Goal: Information Seeking & Learning: Learn about a topic

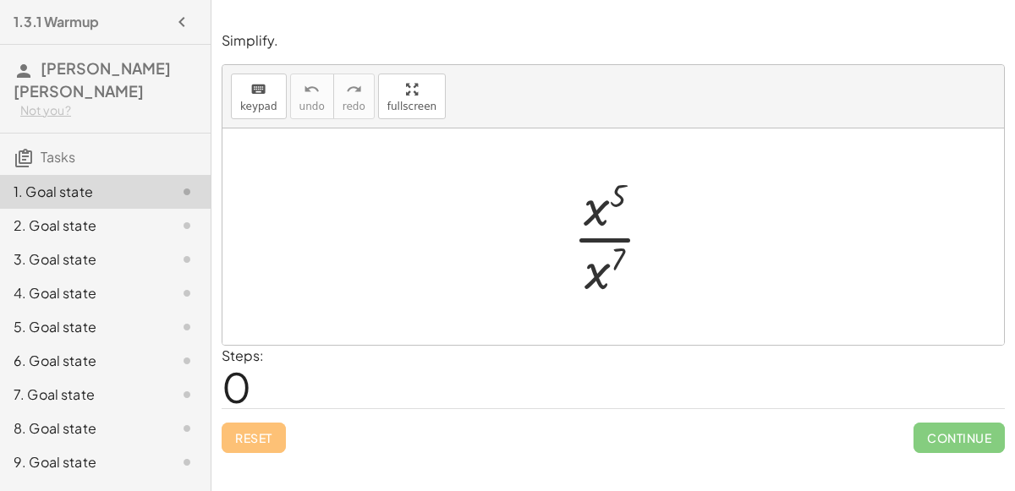
click at [610, 237] on div at bounding box center [619, 237] width 111 height 130
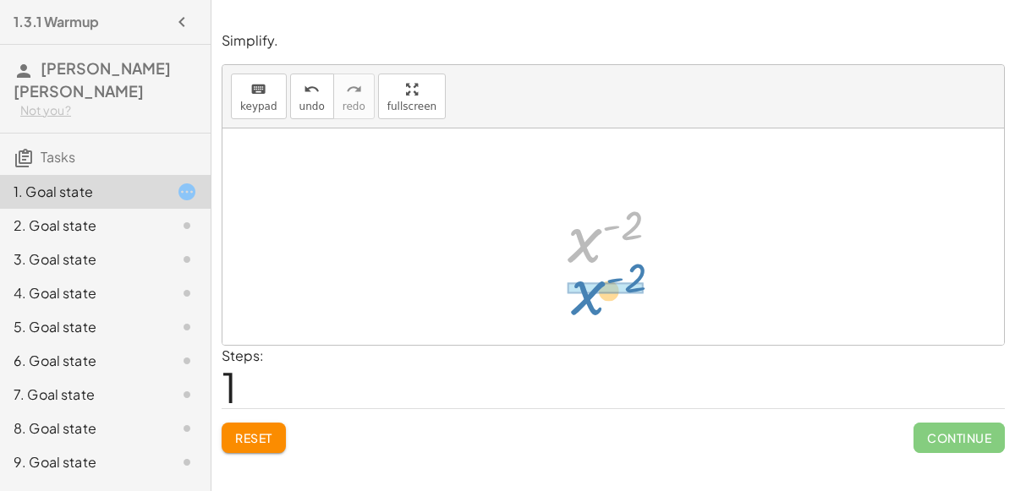
drag, startPoint x: 583, startPoint y: 235, endPoint x: 585, endPoint y: 285, distance: 50.0
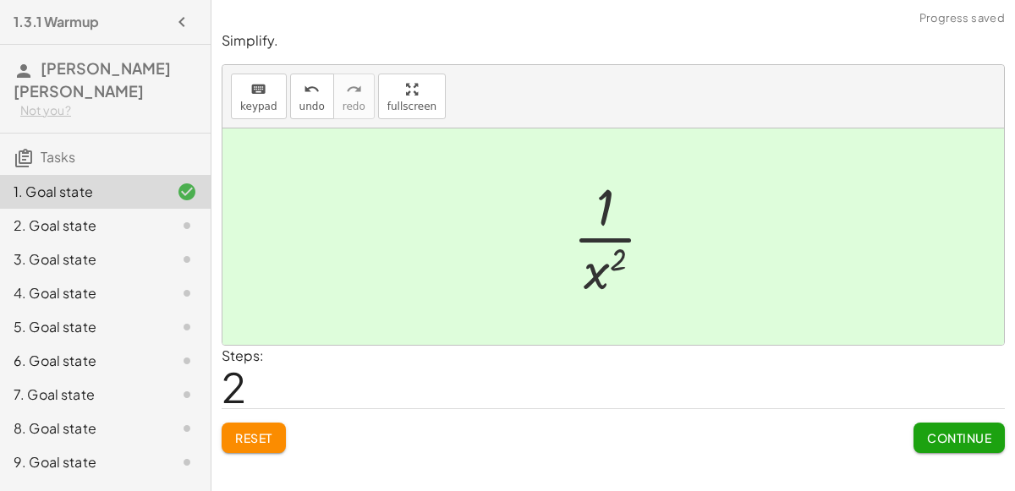
click at [957, 436] on span "Continue" at bounding box center [959, 437] width 64 height 15
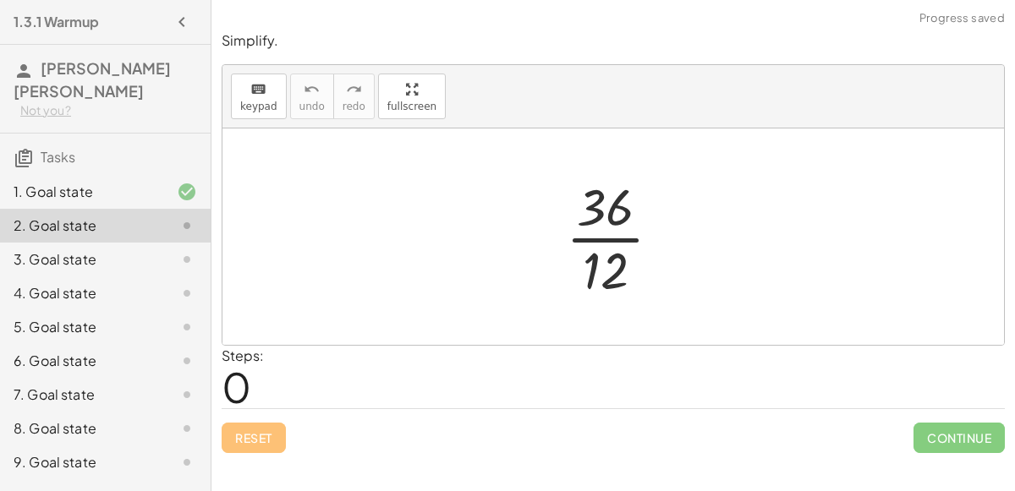
click at [612, 238] on div at bounding box center [620, 237] width 126 height 130
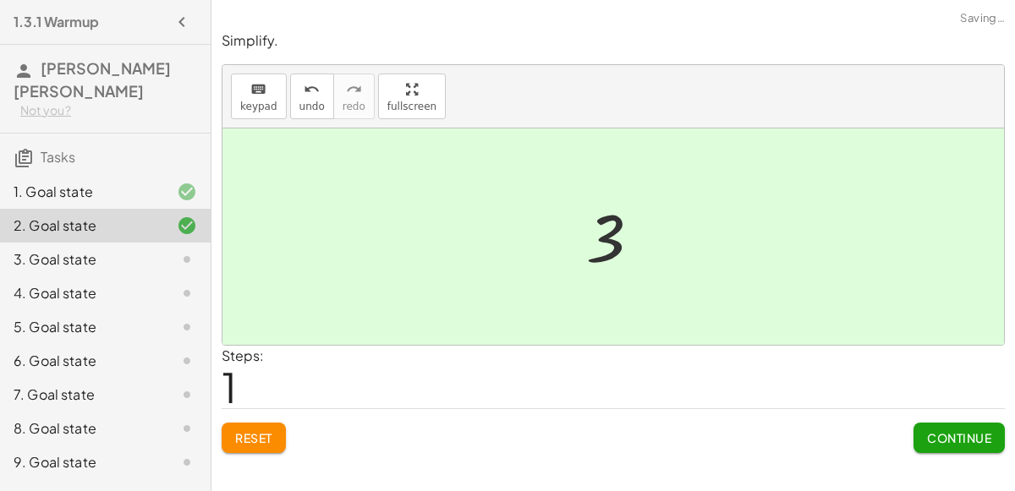
click at [66, 249] on div "3. Goal state" at bounding box center [82, 259] width 136 height 20
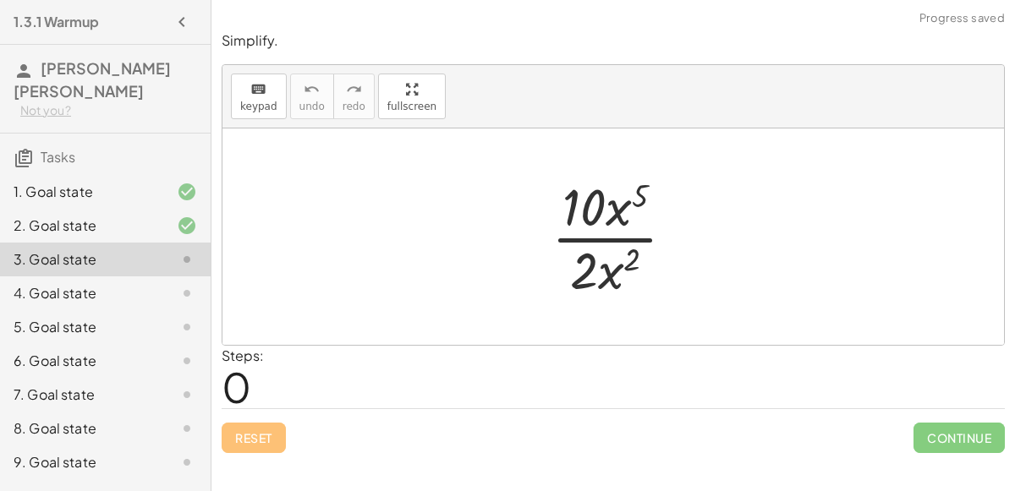
click at [641, 237] on div at bounding box center [620, 237] width 154 height 130
click at [616, 242] on div at bounding box center [620, 237] width 154 height 130
drag, startPoint x: 611, startPoint y: 277, endPoint x: 623, endPoint y: 209, distance: 69.5
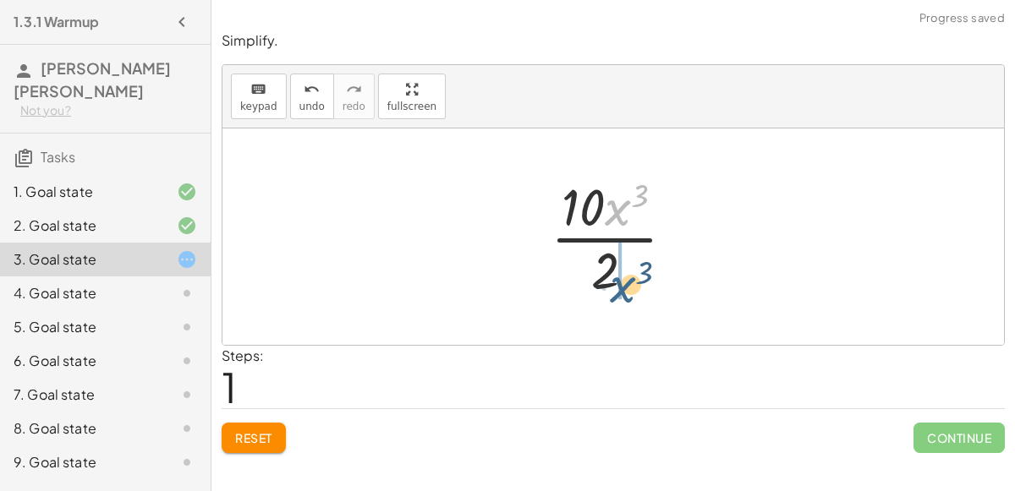
drag, startPoint x: 620, startPoint y: 206, endPoint x: 626, endPoint y: 276, distance: 69.6
click at [626, 276] on div at bounding box center [619, 237] width 155 height 130
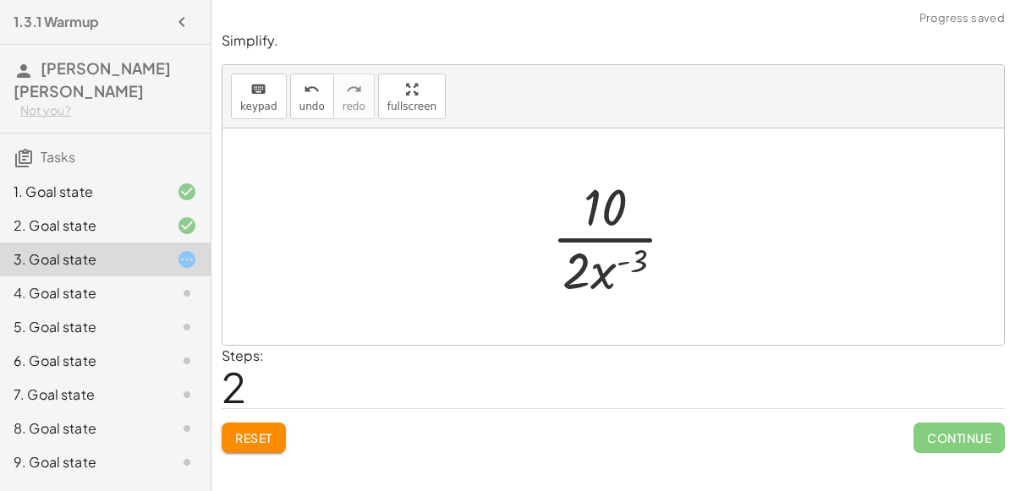
click at [595, 242] on div at bounding box center [620, 237] width 154 height 130
drag, startPoint x: 600, startPoint y: 272, endPoint x: 629, endPoint y: 217, distance: 63.2
click at [629, 217] on div at bounding box center [620, 237] width 154 height 130
click at [606, 239] on div at bounding box center [619, 237] width 155 height 130
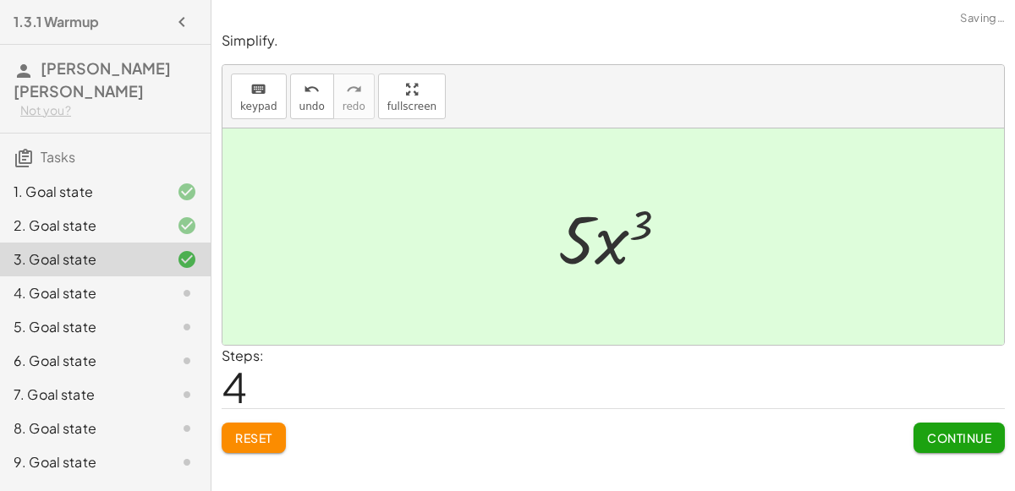
click at [151, 283] on div at bounding box center [173, 293] width 47 height 20
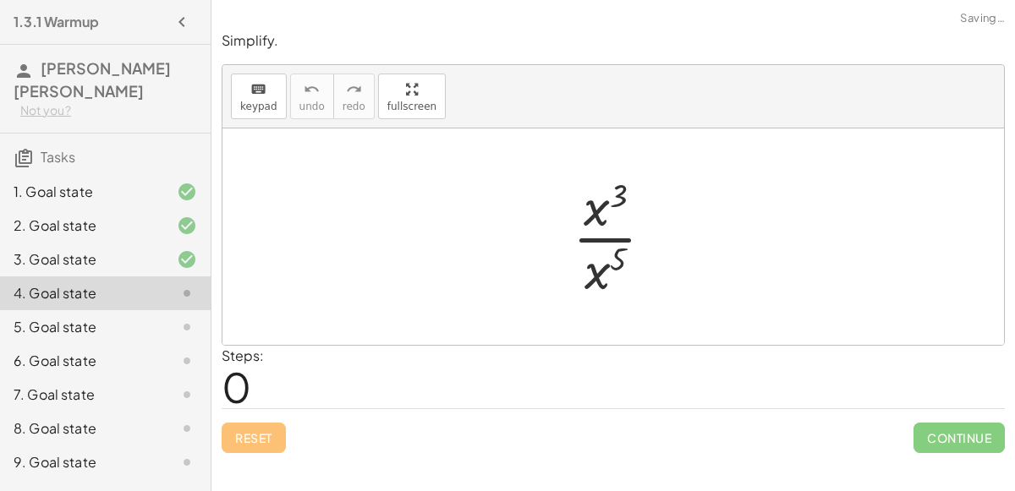
click at [600, 238] on div at bounding box center [620, 237] width 112 height 130
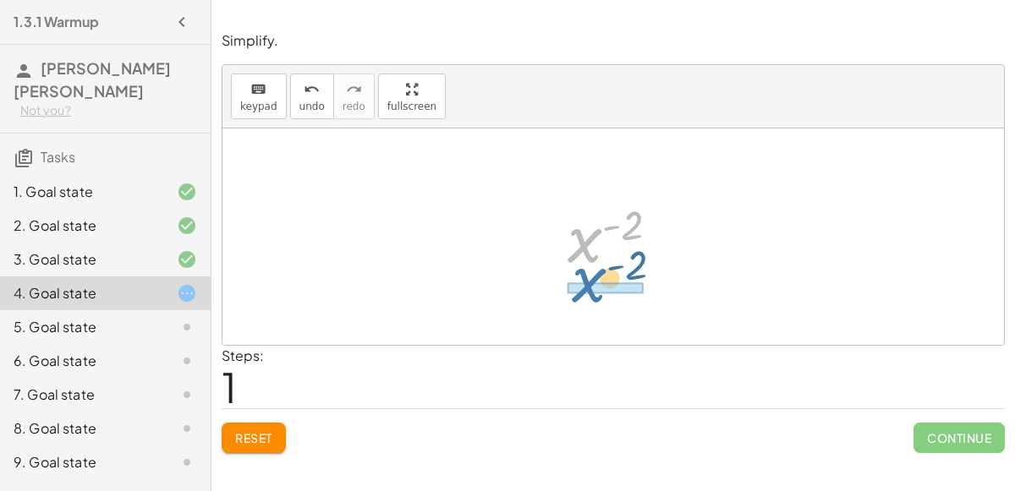
drag, startPoint x: 581, startPoint y: 246, endPoint x: 585, endPoint y: 286, distance: 40.0
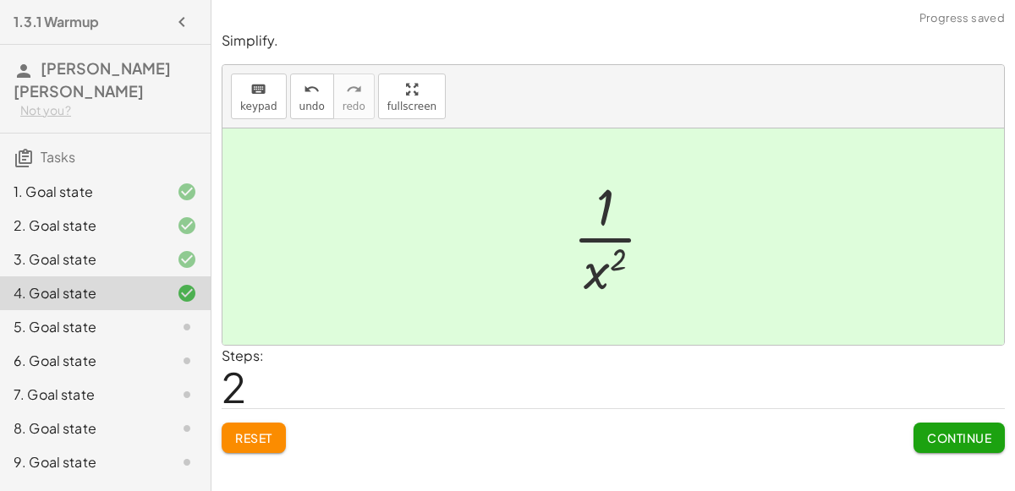
click at [929, 439] on span "Continue" at bounding box center [959, 437] width 64 height 15
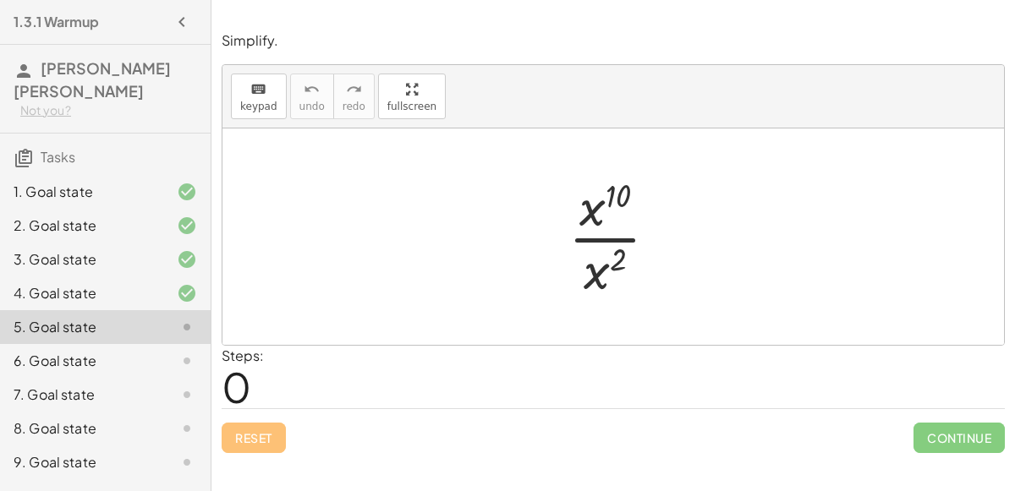
click at [601, 242] on div at bounding box center [620, 237] width 120 height 130
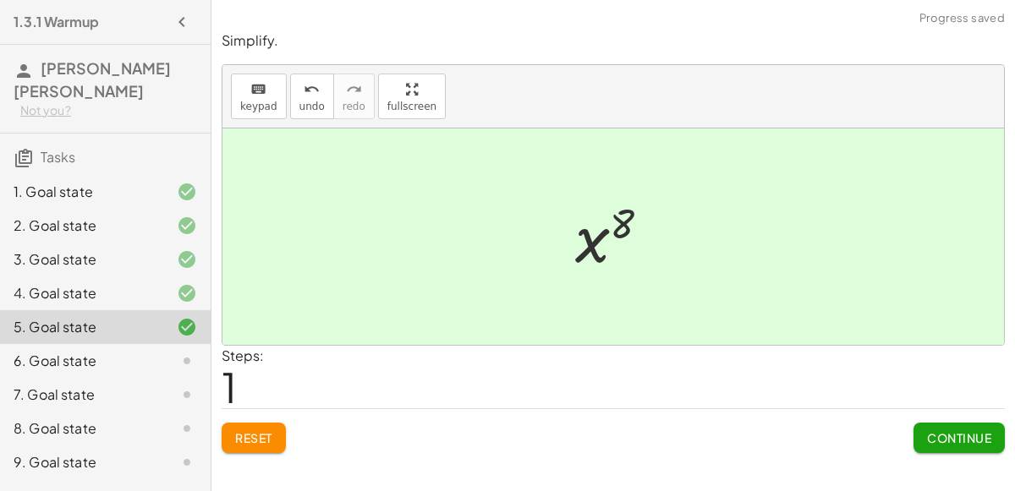
click at [953, 427] on button "Continue" at bounding box center [958, 438] width 91 height 30
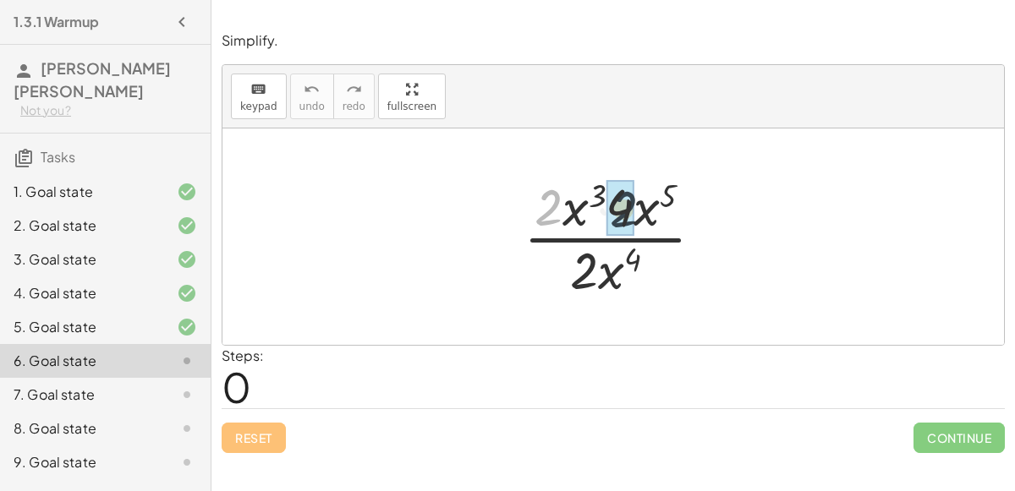
drag, startPoint x: 550, startPoint y: 211, endPoint x: 629, endPoint y: 213, distance: 79.5
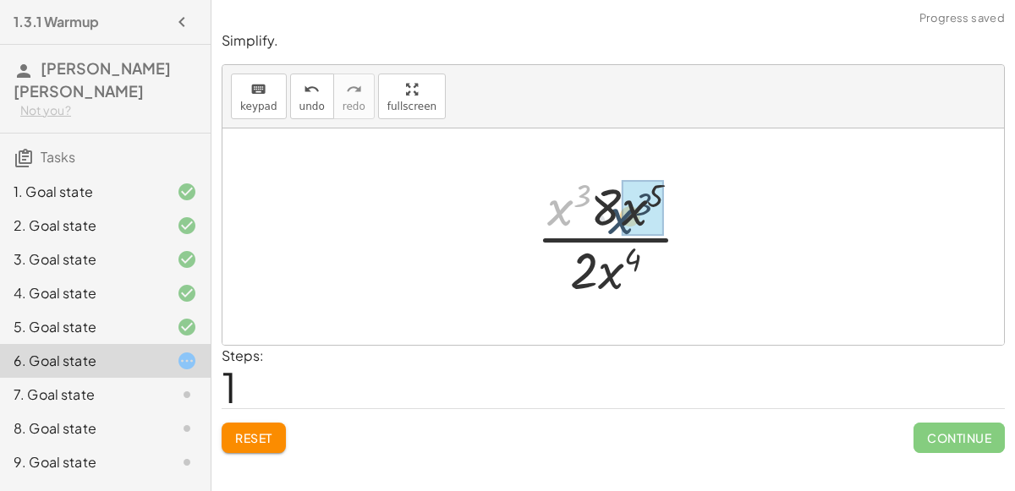
drag, startPoint x: 558, startPoint y: 209, endPoint x: 622, endPoint y: 218, distance: 64.1
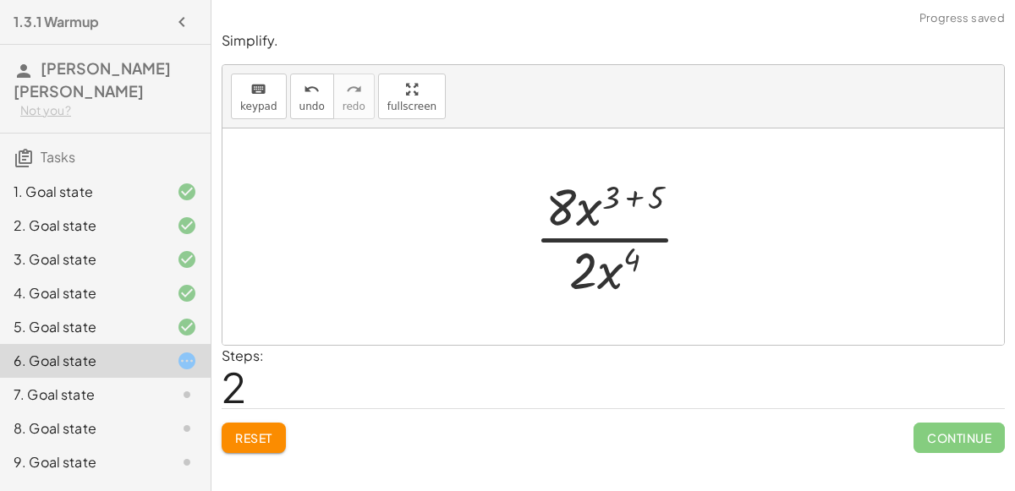
click at [633, 201] on div at bounding box center [619, 237] width 187 height 130
click at [578, 241] on div at bounding box center [620, 237] width 144 height 130
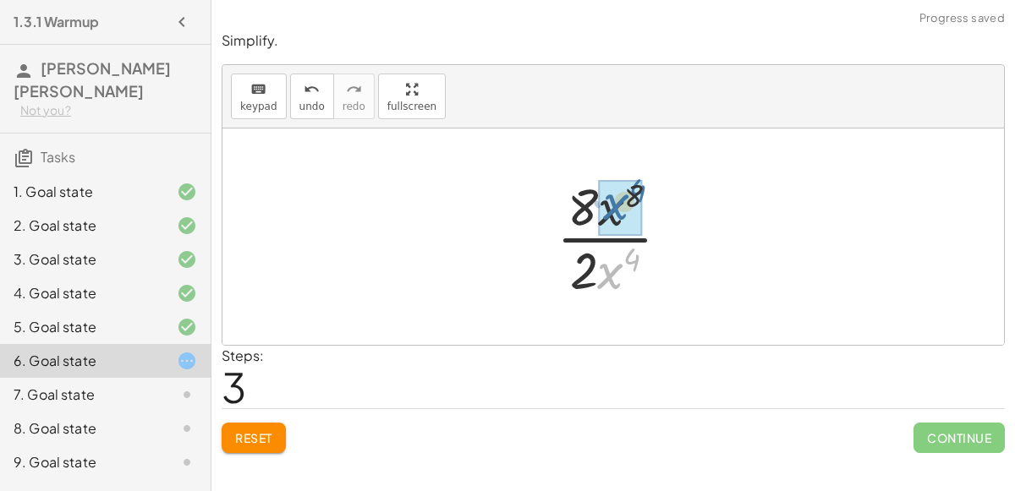
drag, startPoint x: 612, startPoint y: 272, endPoint x: 617, endPoint y: 204, distance: 68.6
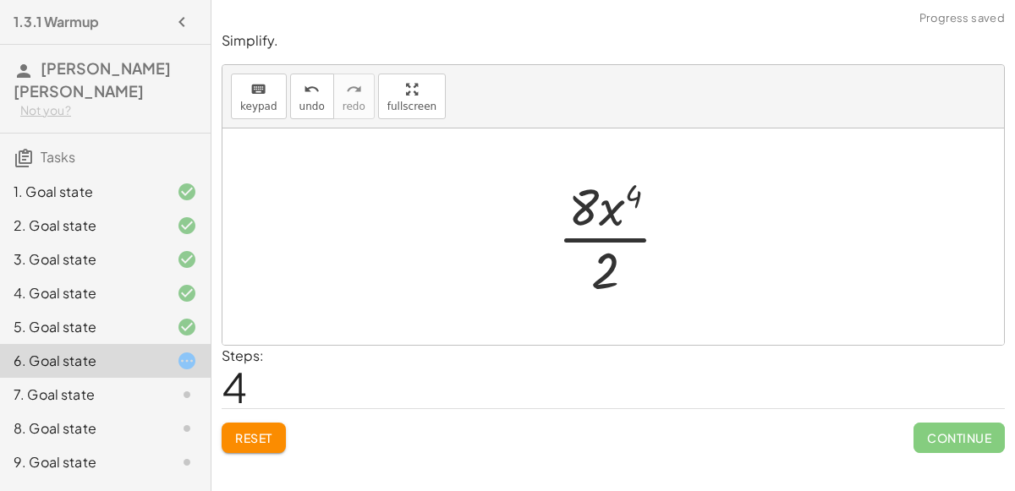
click at [577, 243] on div at bounding box center [620, 237] width 142 height 130
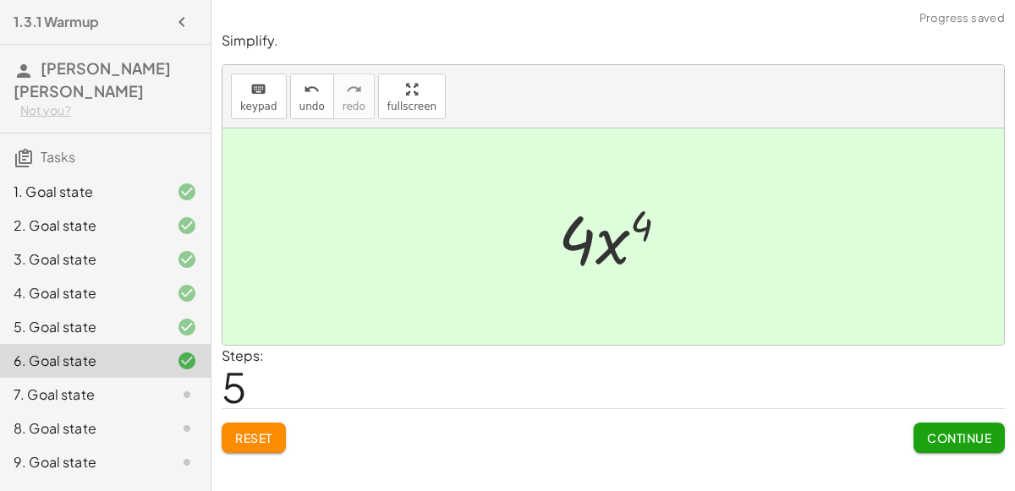
click at [972, 448] on button "Continue" at bounding box center [958, 438] width 91 height 30
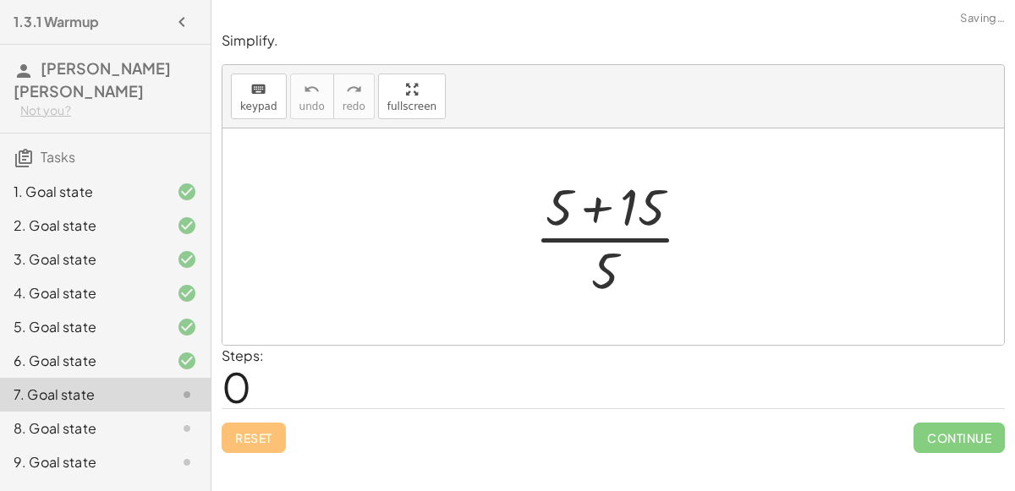
click at [595, 212] on div at bounding box center [620, 237] width 188 height 130
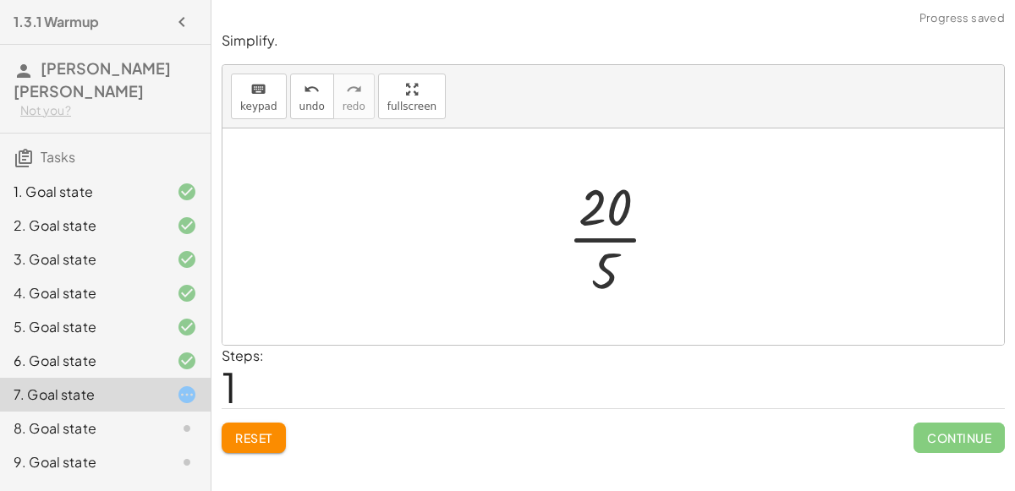
click at [588, 238] on div at bounding box center [620, 237] width 122 height 130
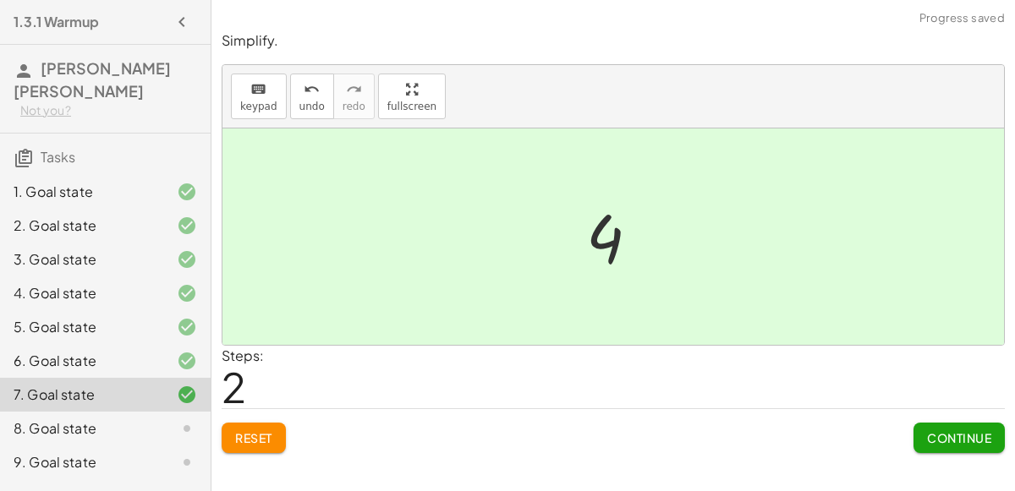
click at [157, 419] on div at bounding box center [173, 429] width 47 height 20
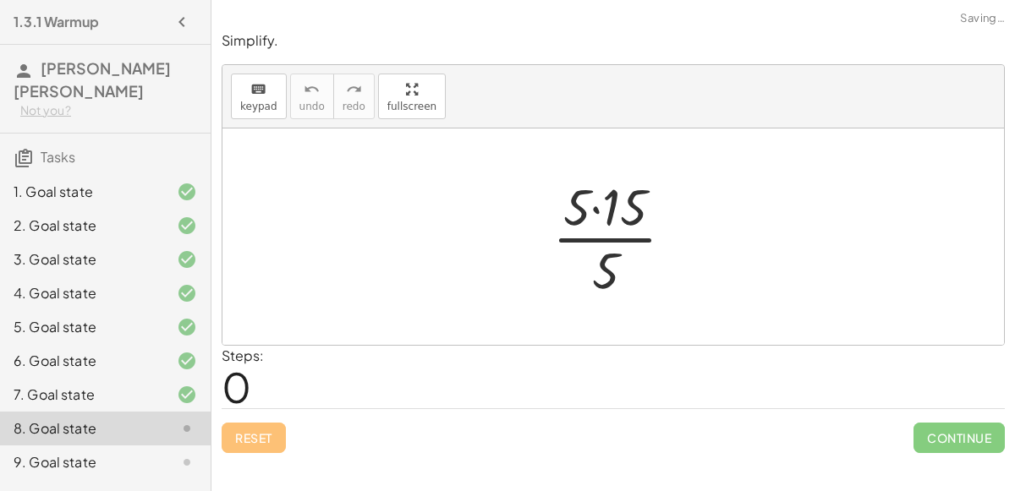
click at [596, 209] on div at bounding box center [620, 237] width 152 height 130
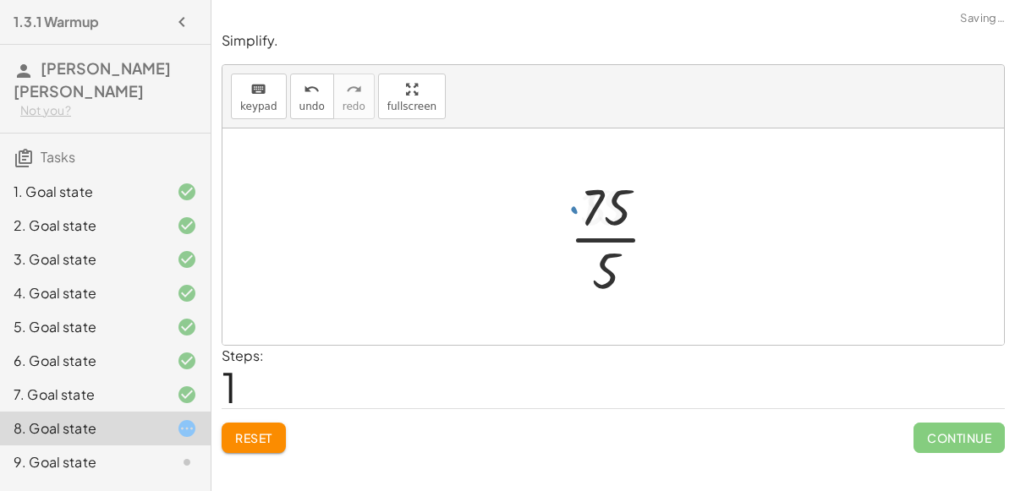
click at [595, 238] on div at bounding box center [620, 237] width 119 height 130
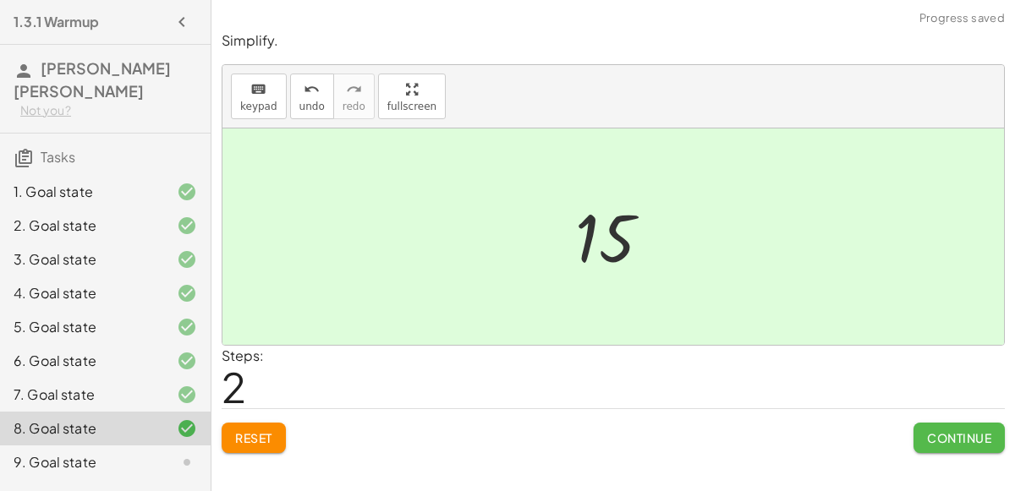
click at [954, 439] on span "Continue" at bounding box center [959, 437] width 64 height 15
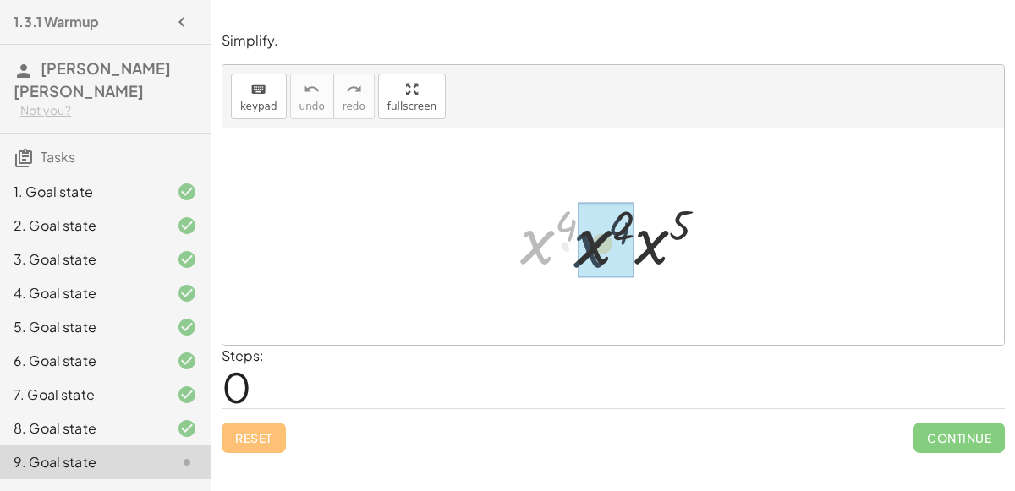
drag, startPoint x: 545, startPoint y: 252, endPoint x: 599, endPoint y: 255, distance: 54.2
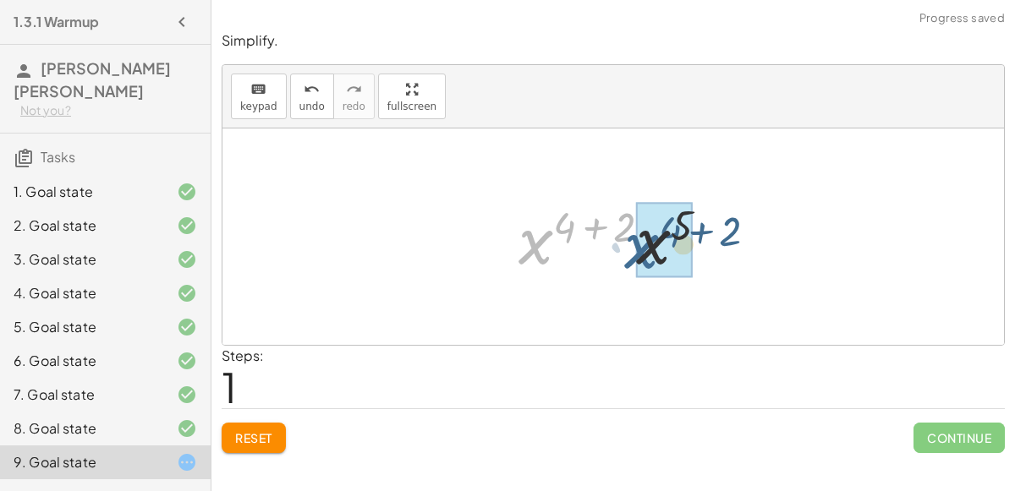
drag, startPoint x: 526, startPoint y: 247, endPoint x: 633, endPoint y: 251, distance: 107.5
click at [633, 251] on div at bounding box center [620, 237] width 221 height 87
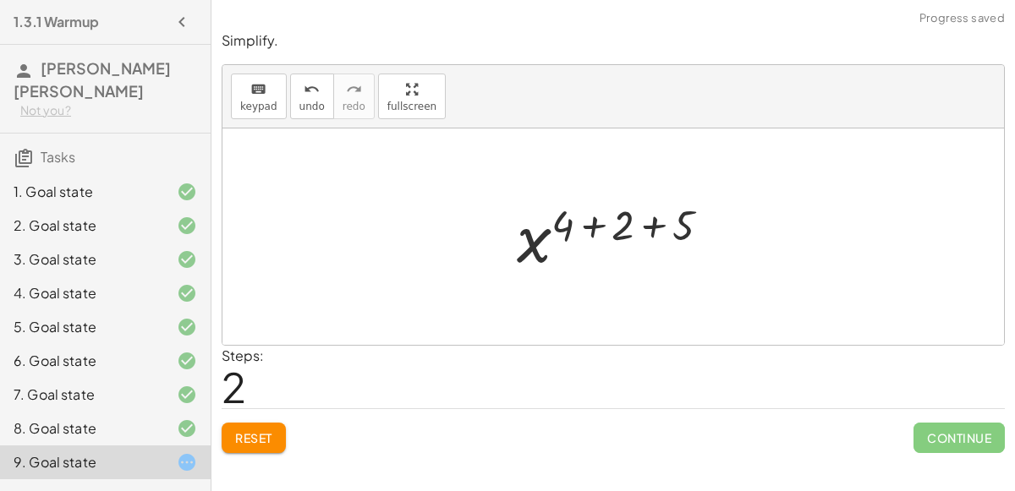
click at [594, 222] on div at bounding box center [619, 237] width 223 height 84
click at [611, 233] on div at bounding box center [619, 237] width 163 height 84
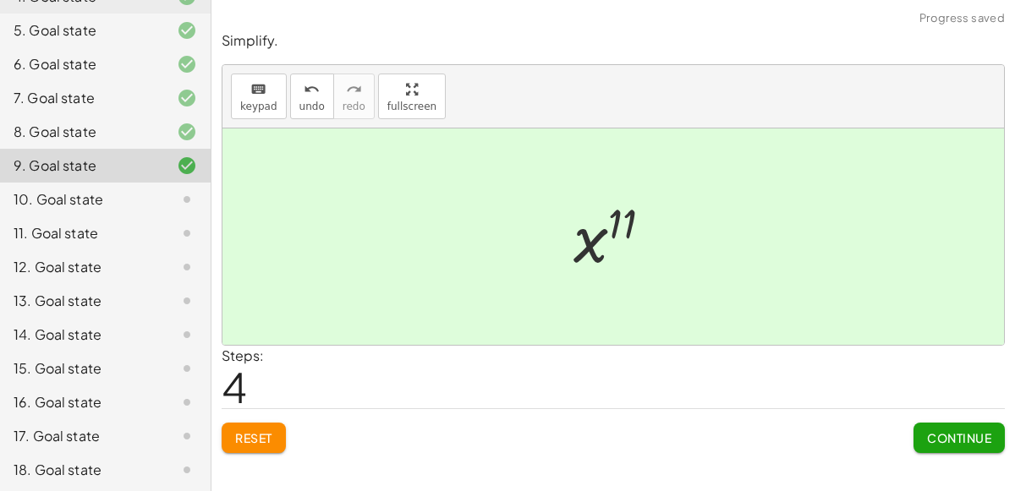
scroll to position [298, 0]
click at [68, 189] on div "10. Goal state" at bounding box center [82, 199] width 136 height 20
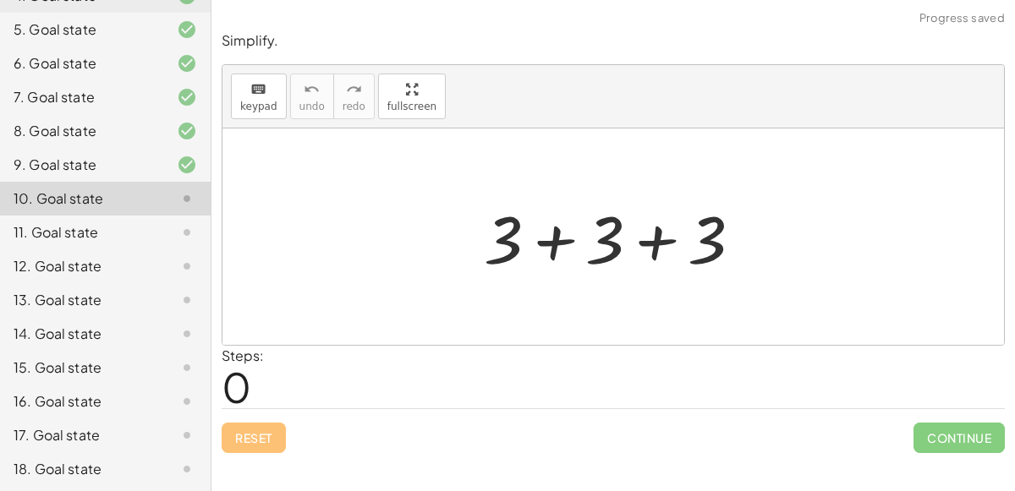
click at [552, 247] on div at bounding box center [619, 237] width 288 height 87
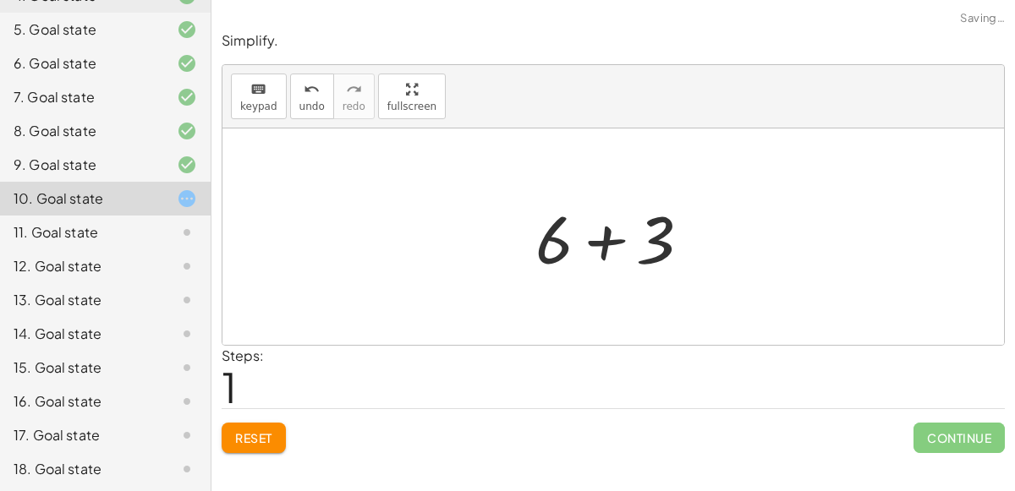
click at [592, 243] on div at bounding box center [620, 237] width 186 height 87
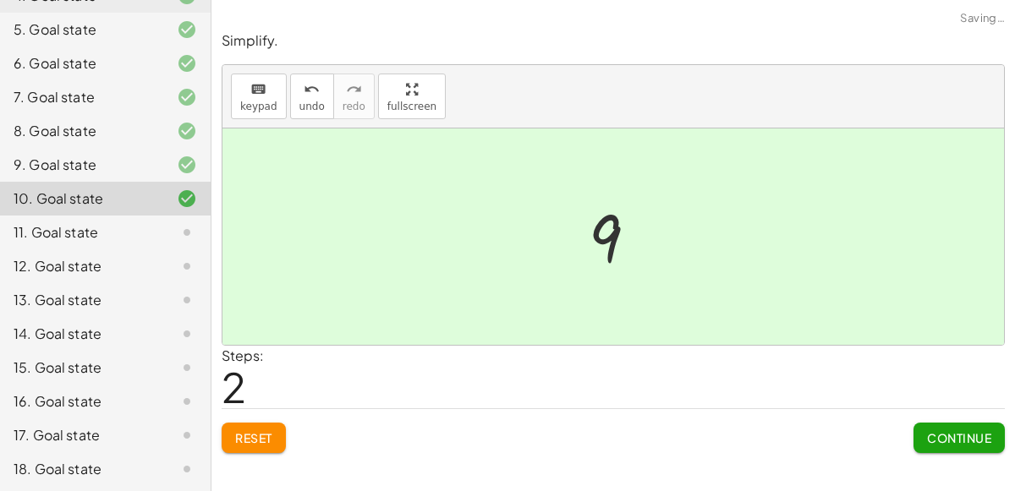
click at [942, 436] on span "Continue" at bounding box center [959, 437] width 64 height 15
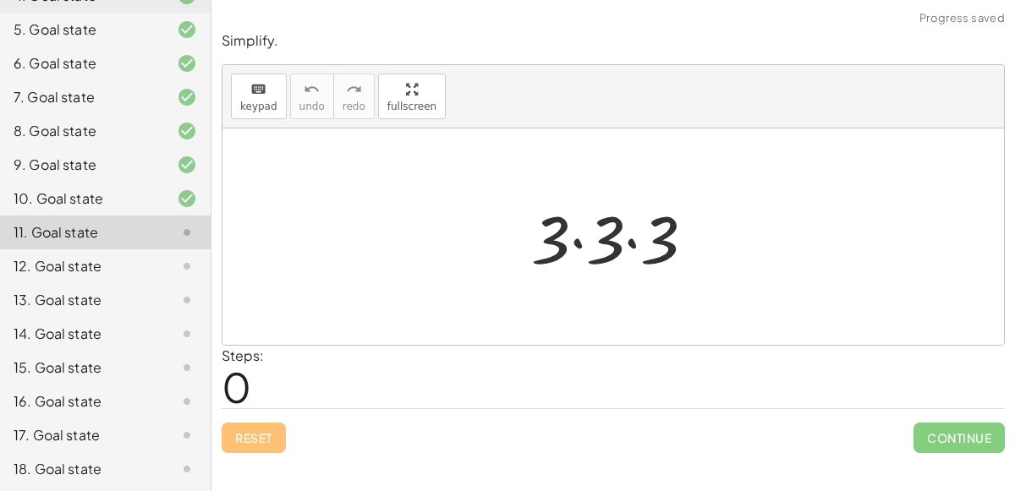
click at [576, 245] on div at bounding box center [620, 237] width 195 height 87
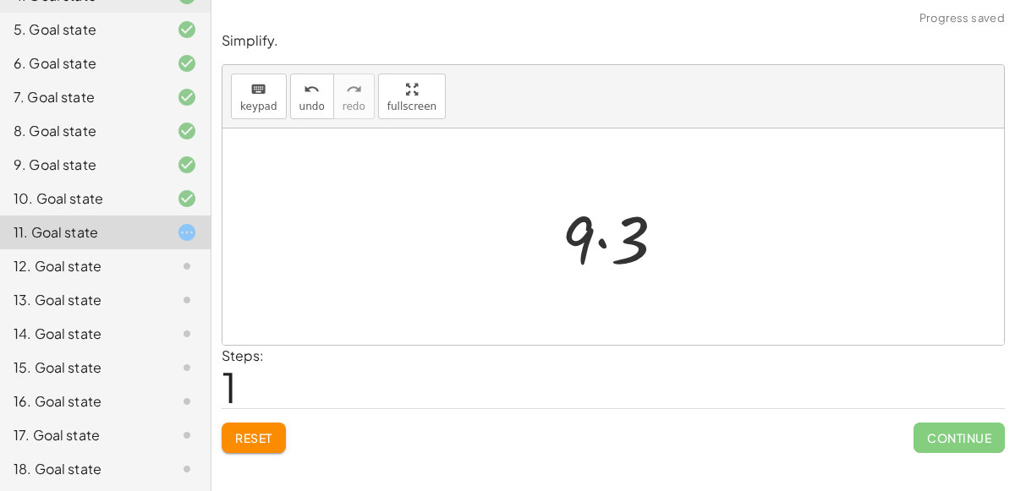
click at [600, 239] on div at bounding box center [620, 237] width 134 height 87
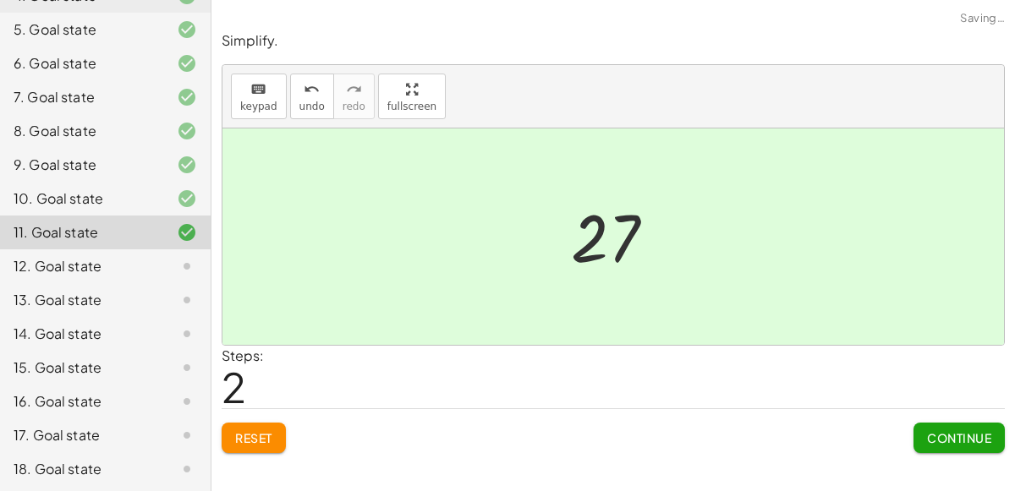
click at [939, 430] on span "Continue" at bounding box center [959, 437] width 64 height 15
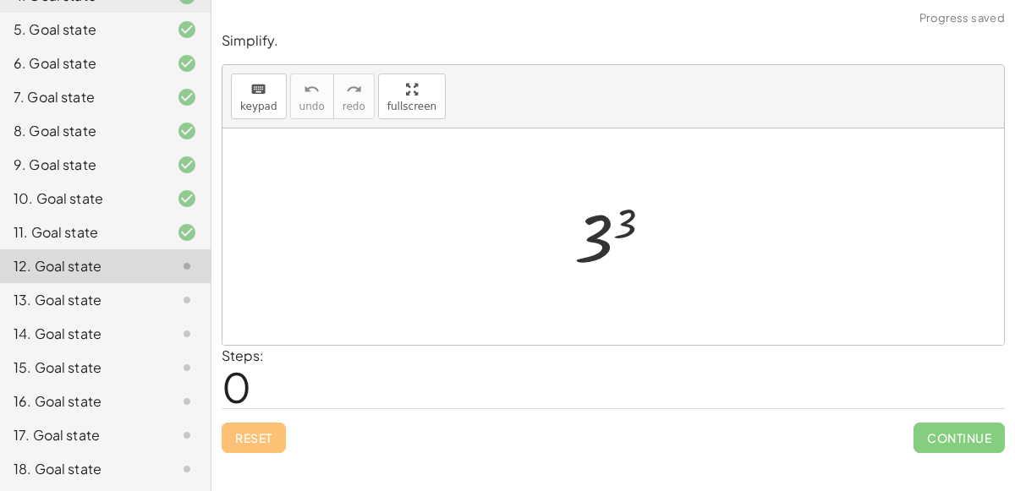
click at [603, 235] on div at bounding box center [620, 237] width 108 height 84
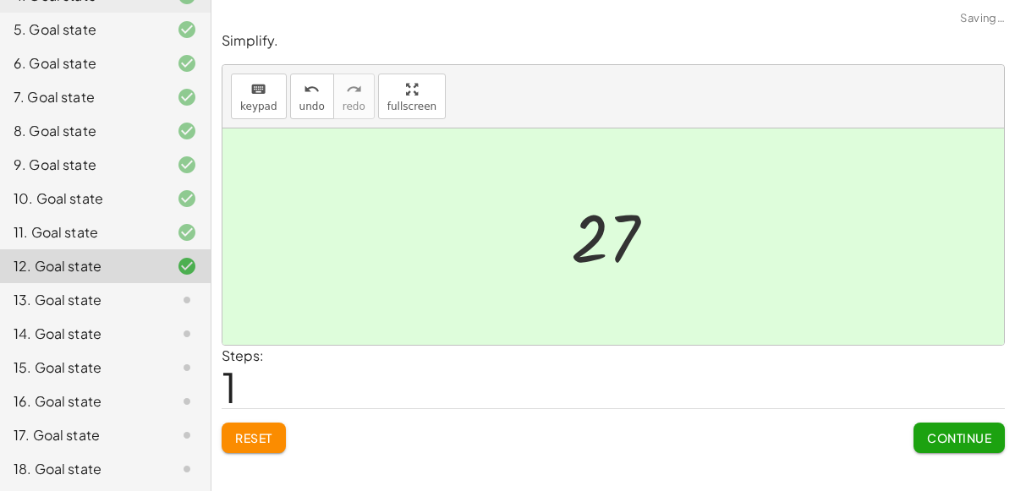
click at [966, 438] on span "Continue" at bounding box center [959, 437] width 64 height 15
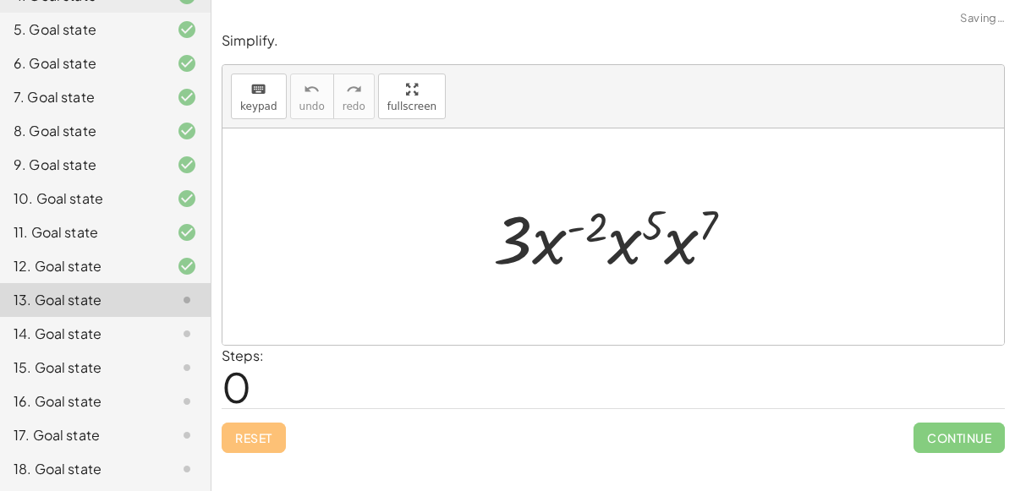
click at [550, 244] on div at bounding box center [620, 237] width 271 height 87
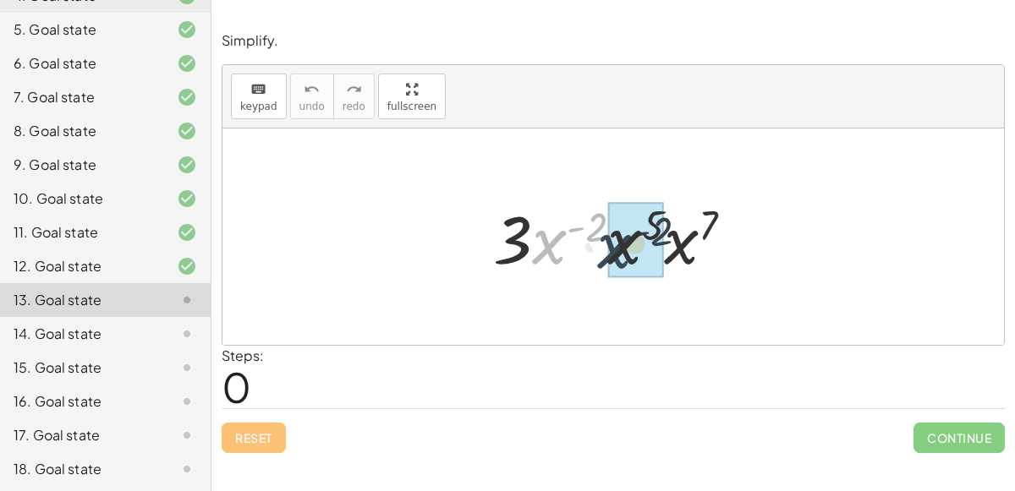
drag, startPoint x: 549, startPoint y: 245, endPoint x: 604, endPoint y: 248, distance: 55.0
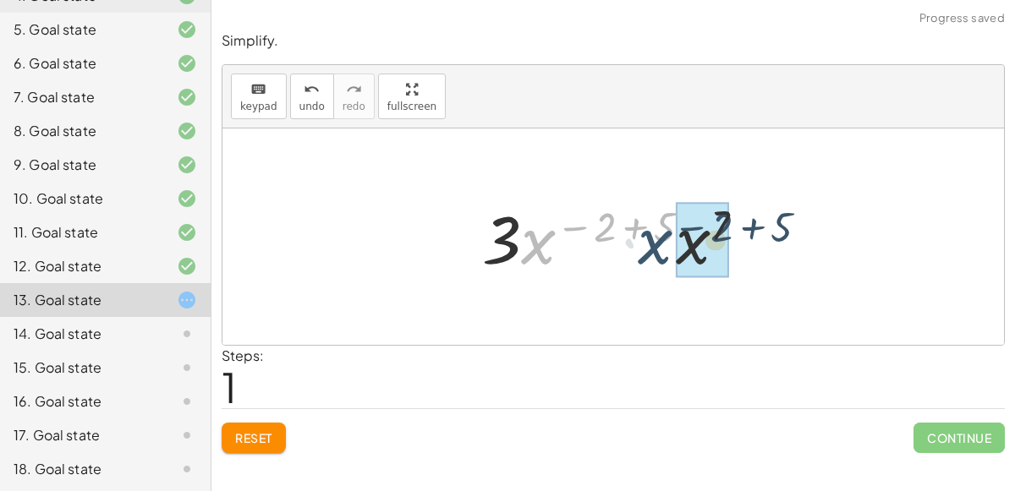
drag, startPoint x: 539, startPoint y: 241, endPoint x: 658, endPoint y: 242, distance: 119.3
click at [658, 242] on div at bounding box center [620, 237] width 293 height 87
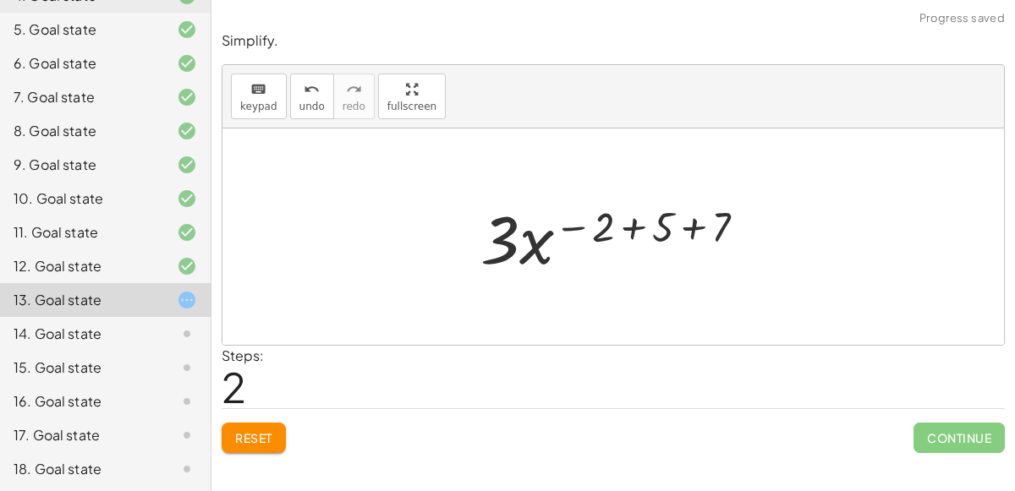
click at [631, 229] on div at bounding box center [620, 237] width 296 height 87
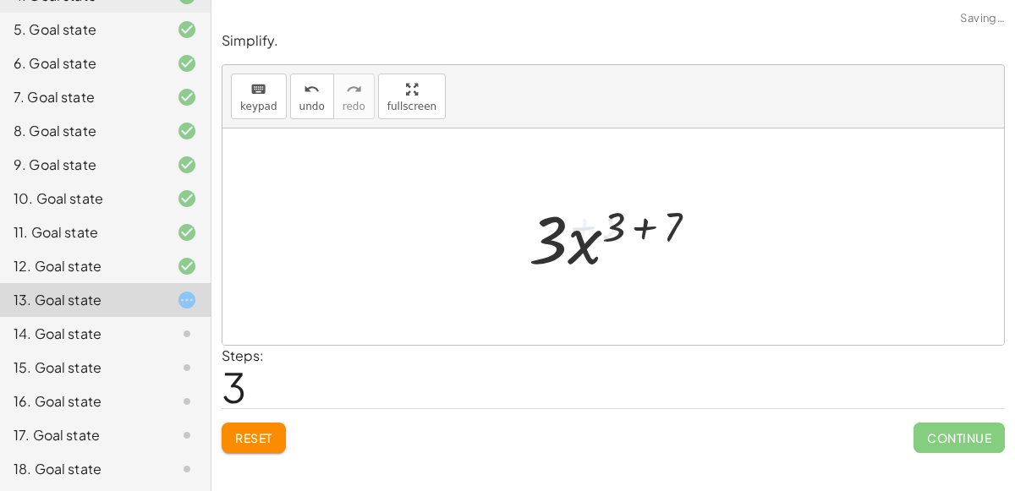
click at [632, 231] on div at bounding box center [620, 237] width 200 height 87
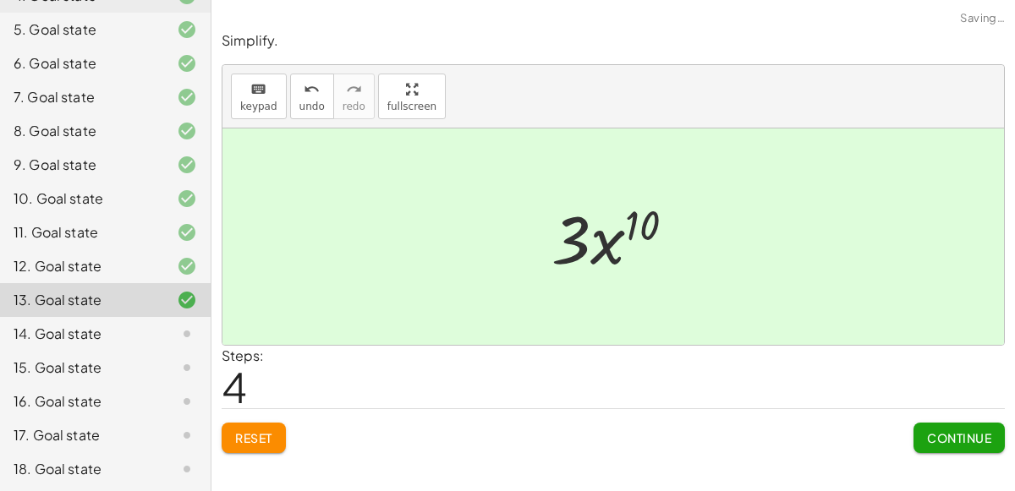
click at [927, 432] on span "Continue" at bounding box center [959, 437] width 64 height 15
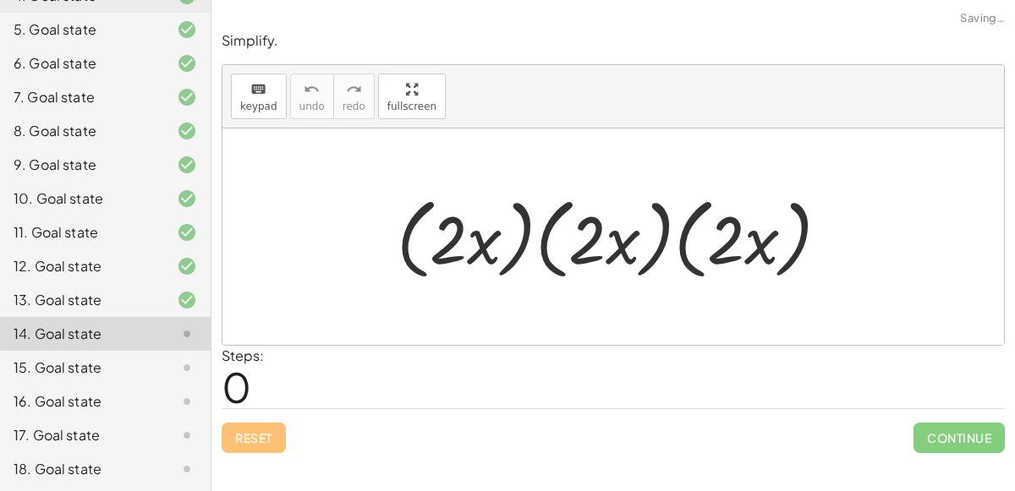
click at [535, 246] on div at bounding box center [619, 237] width 463 height 97
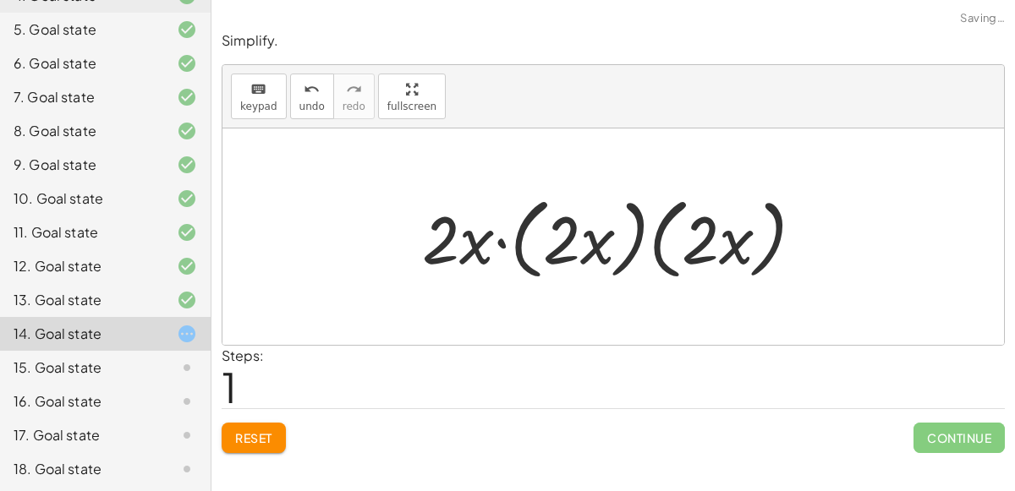
click at [520, 245] on div at bounding box center [620, 237] width 412 height 97
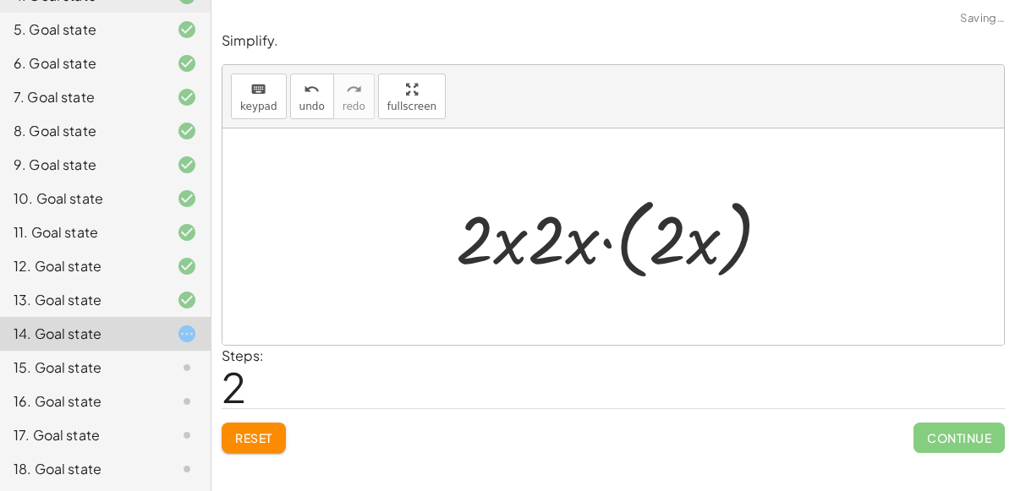
click at [625, 240] on div at bounding box center [619, 237] width 345 height 97
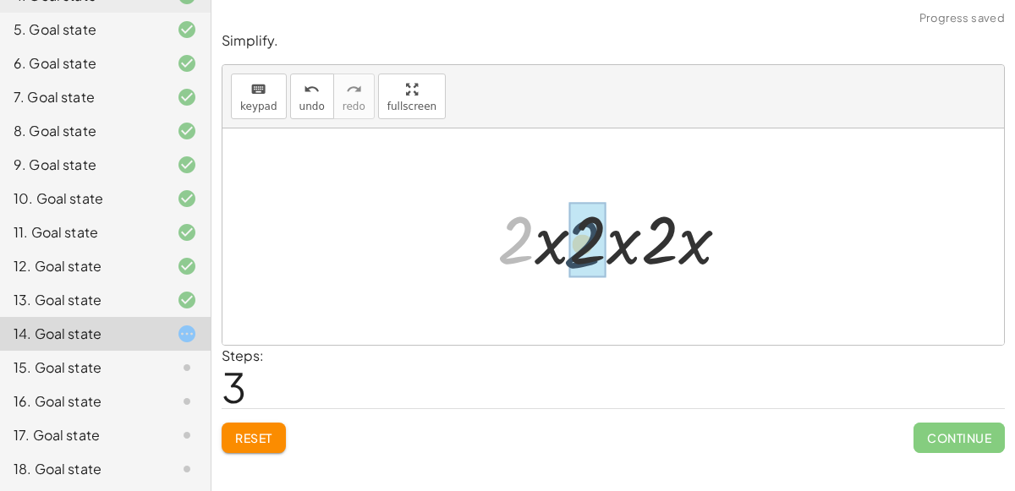
drag, startPoint x: 507, startPoint y: 241, endPoint x: 580, endPoint y: 247, distance: 73.0
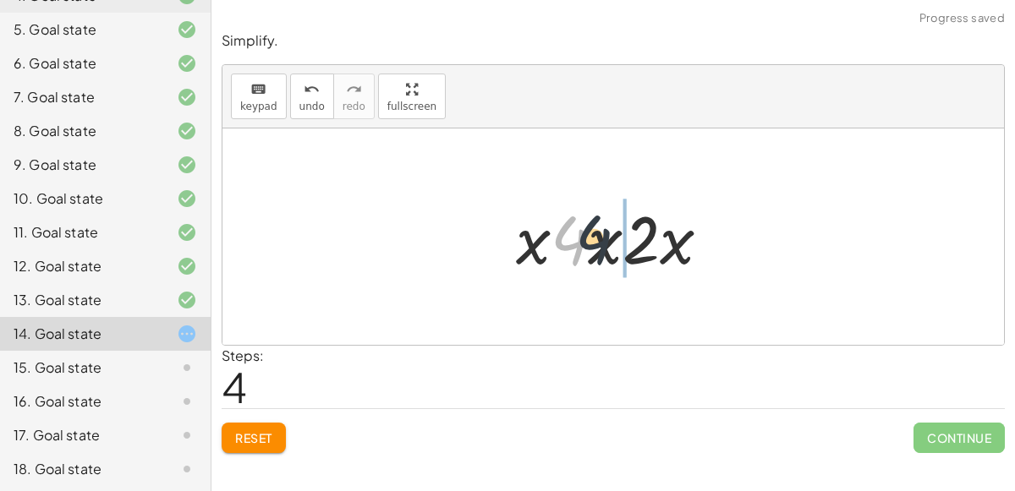
drag, startPoint x: 568, startPoint y: 246, endPoint x: 633, endPoint y: 244, distance: 65.2
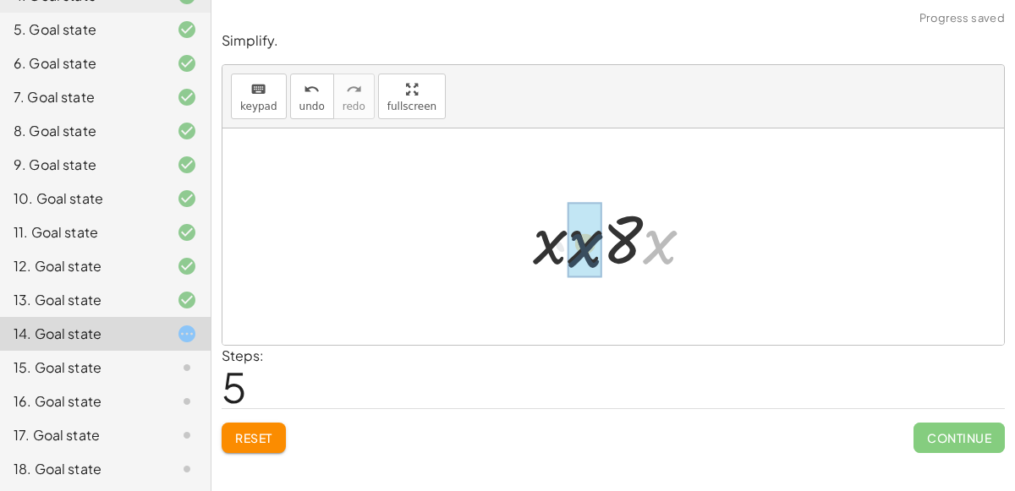
drag, startPoint x: 655, startPoint y: 246, endPoint x: 578, endPoint y: 249, distance: 77.0
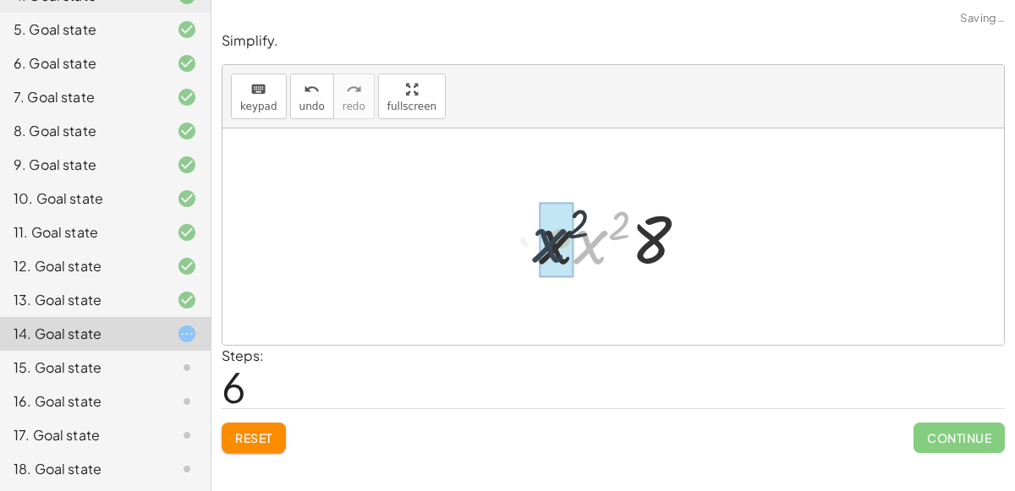
drag, startPoint x: 589, startPoint y: 251, endPoint x: 566, endPoint y: 252, distance: 22.9
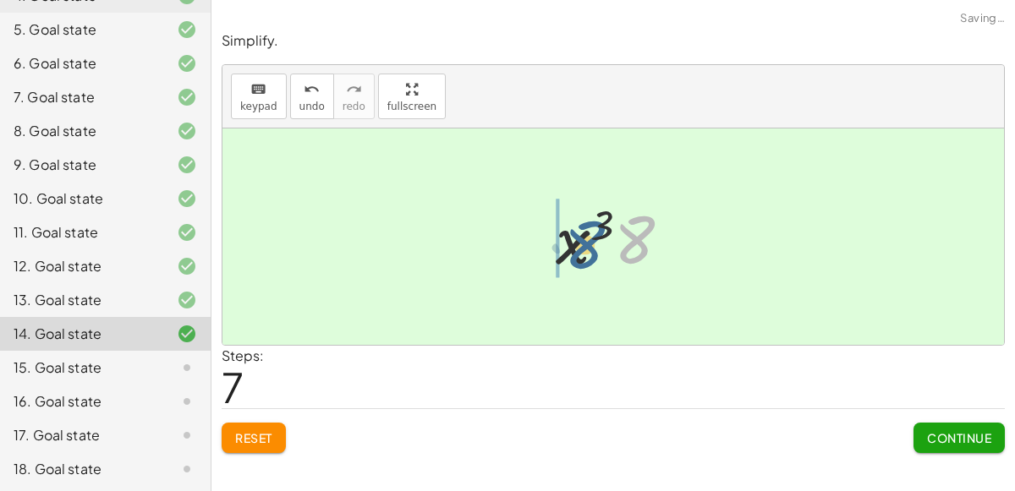
drag, startPoint x: 623, startPoint y: 248, endPoint x: 547, endPoint y: 246, distance: 76.1
click at [547, 246] on div at bounding box center [619, 237] width 145 height 87
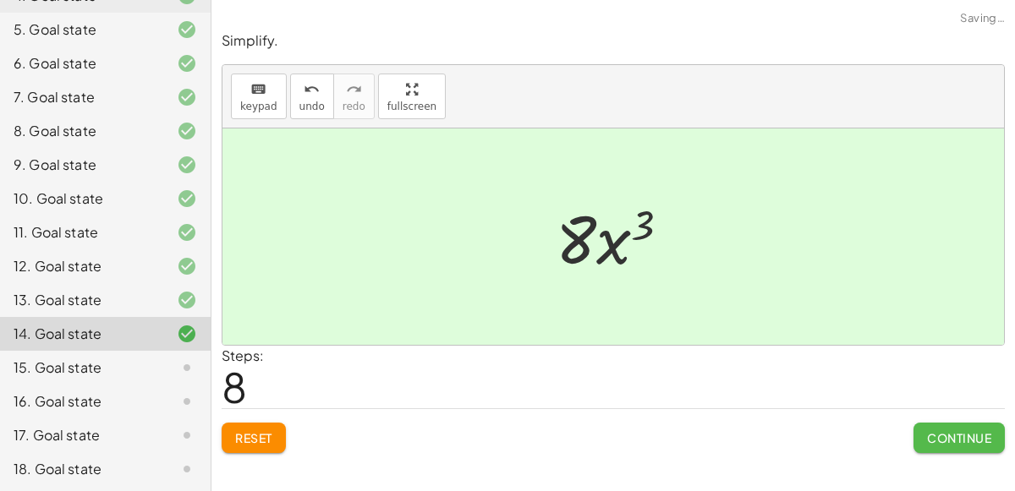
click at [940, 439] on span "Continue" at bounding box center [959, 437] width 64 height 15
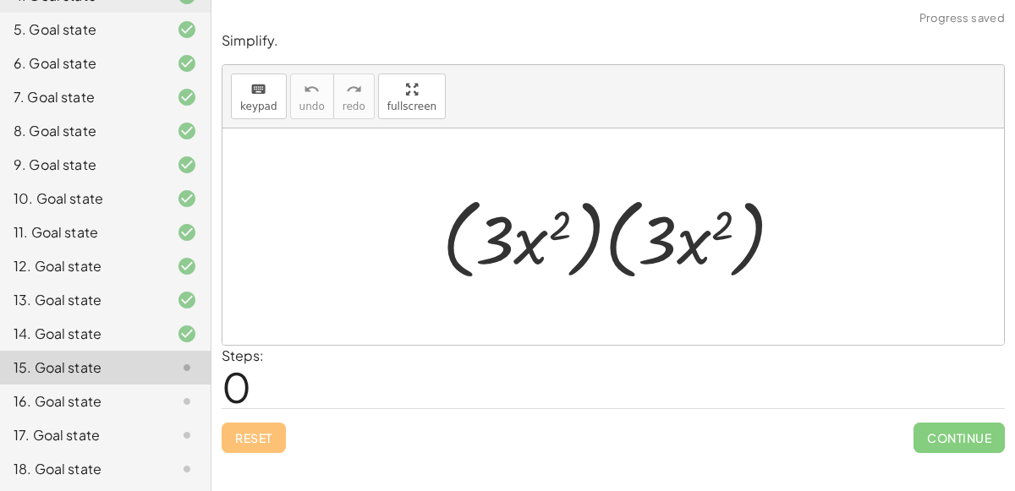
click at [579, 255] on div at bounding box center [620, 237] width 372 height 97
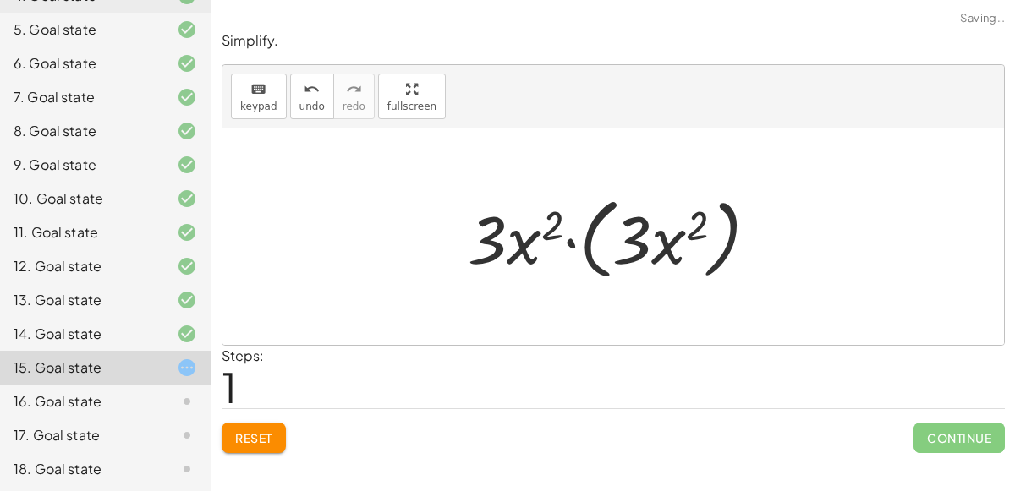
click at [592, 260] on div at bounding box center [619, 237] width 321 height 97
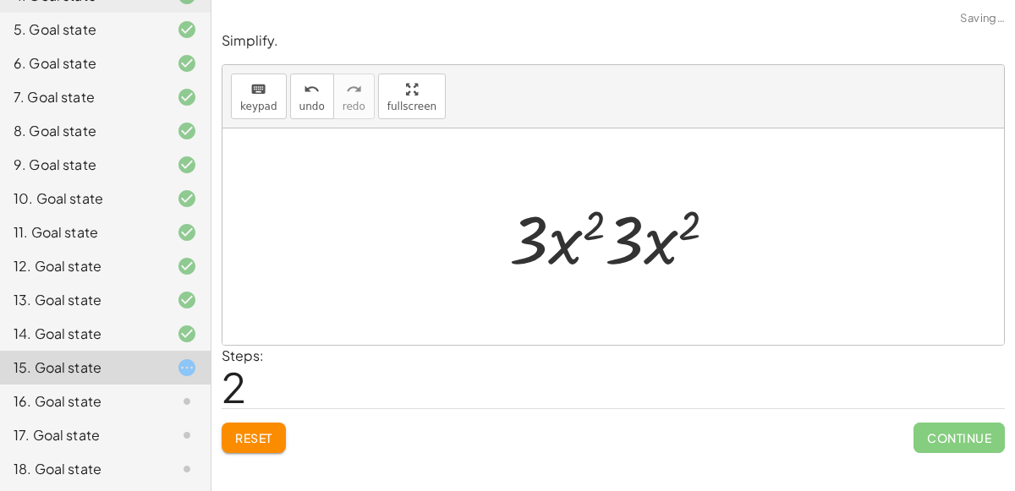
click at [564, 245] on div at bounding box center [620, 237] width 238 height 87
drag, startPoint x: 530, startPoint y: 244, endPoint x: 632, endPoint y: 250, distance: 101.7
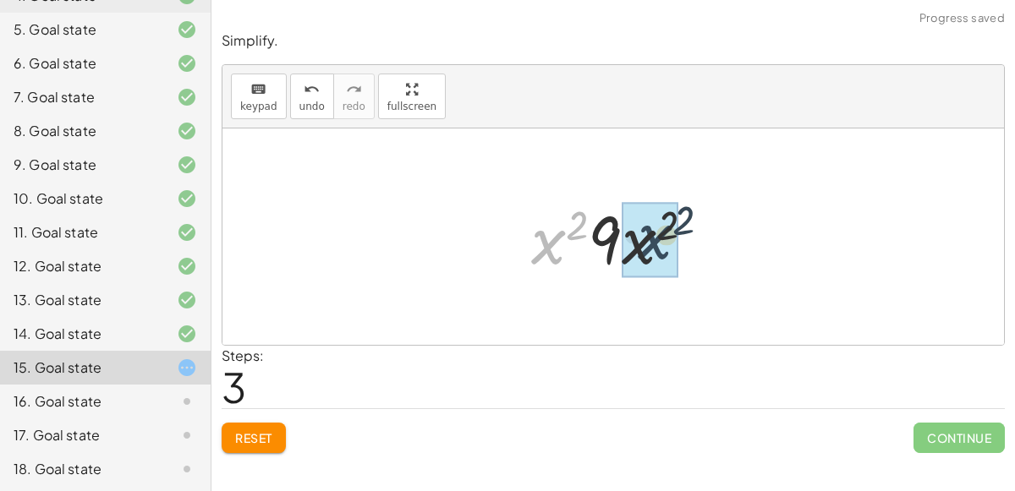
drag, startPoint x: 539, startPoint y: 251, endPoint x: 647, endPoint y: 246, distance: 108.4
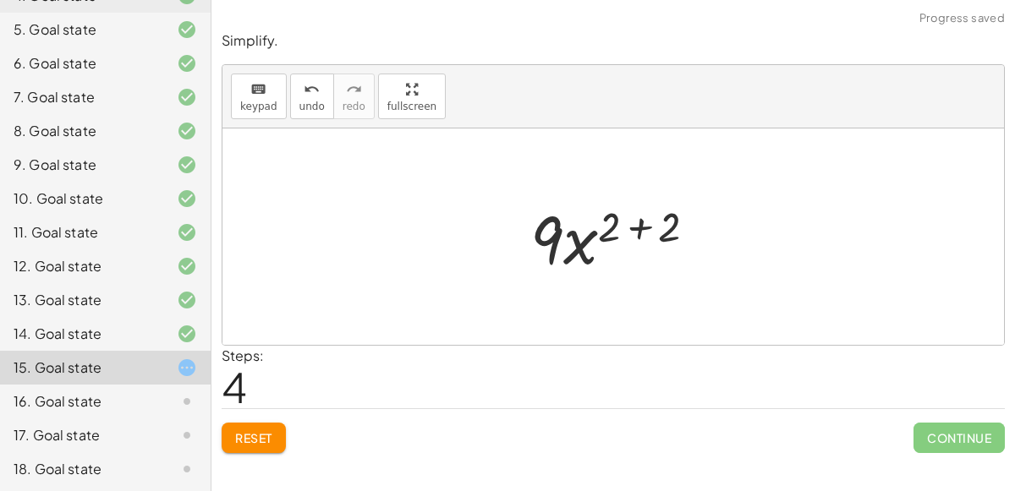
click at [639, 222] on div at bounding box center [620, 237] width 197 height 87
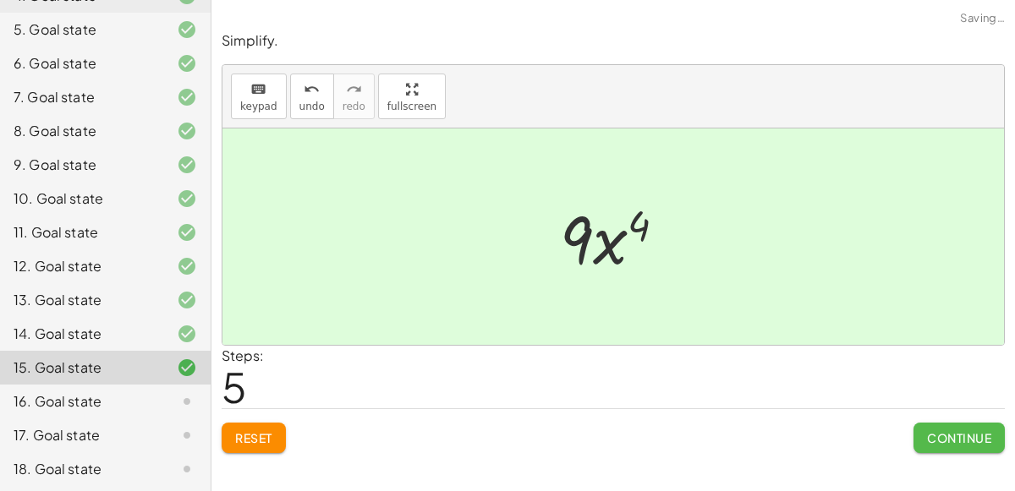
click at [960, 443] on button "Continue" at bounding box center [958, 438] width 91 height 30
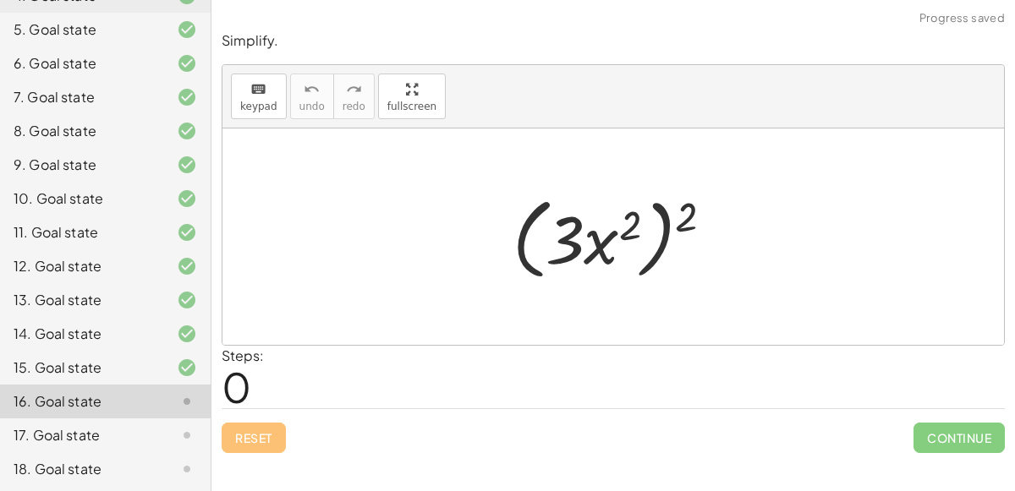
click at [664, 234] on div at bounding box center [620, 237] width 232 height 97
click at [656, 249] on div at bounding box center [620, 237] width 232 height 97
click at [661, 256] on div at bounding box center [620, 237] width 232 height 97
click at [686, 220] on div at bounding box center [620, 237] width 232 height 97
drag, startPoint x: 686, startPoint y: 220, endPoint x: 616, endPoint y: 233, distance: 71.3
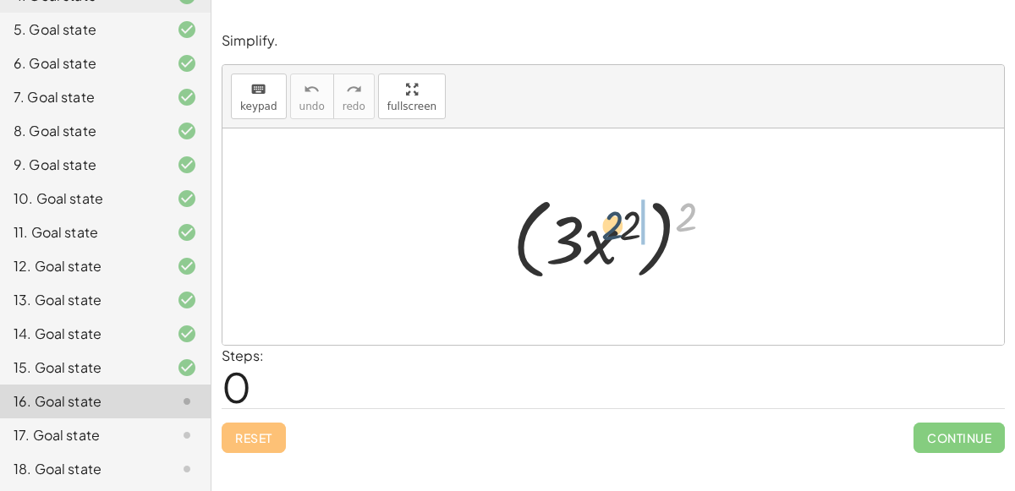
click at [616, 233] on div at bounding box center [620, 237] width 232 height 97
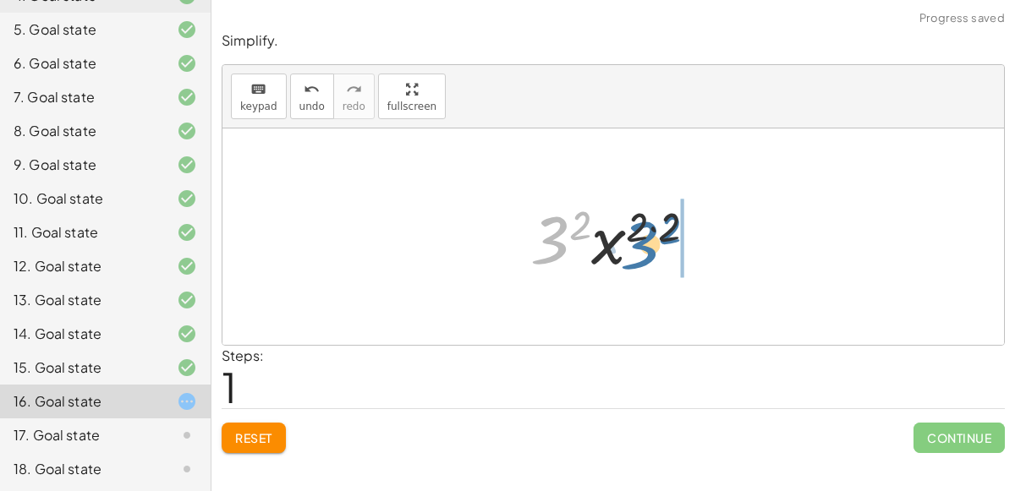
drag, startPoint x: 545, startPoint y: 245, endPoint x: 632, endPoint y: 247, distance: 86.3
click at [632, 247] on div at bounding box center [620, 237] width 196 height 87
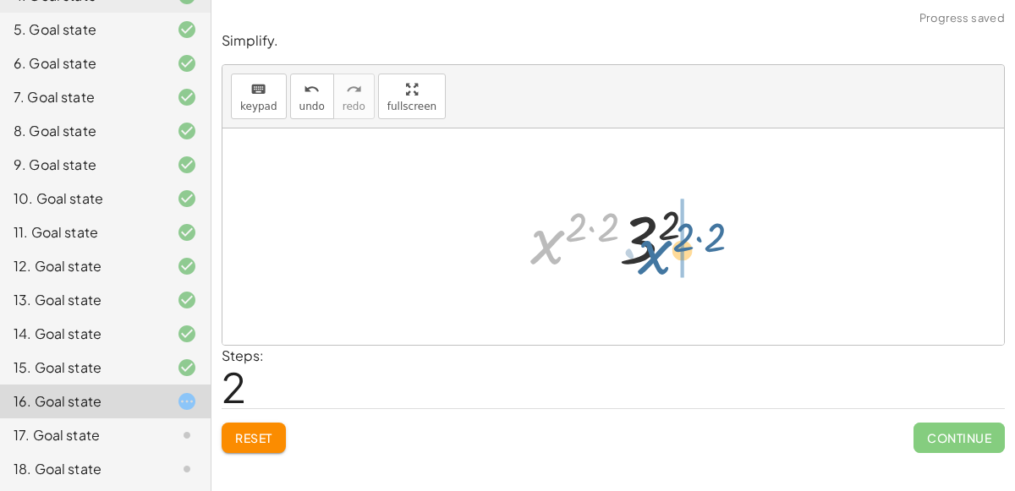
drag, startPoint x: 545, startPoint y: 244, endPoint x: 649, endPoint y: 247, distance: 103.2
click at [649, 247] on div at bounding box center [620, 237] width 196 height 87
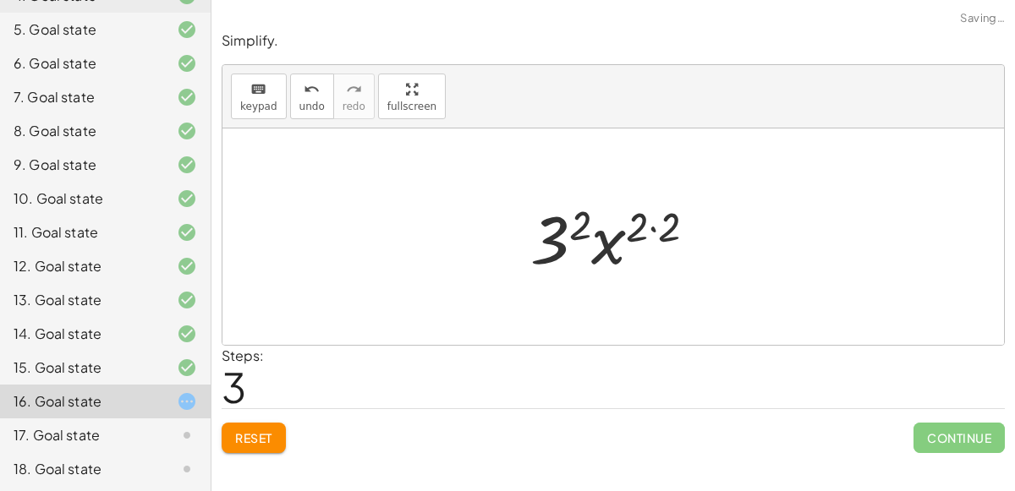
click at [582, 228] on div at bounding box center [620, 237] width 196 height 87
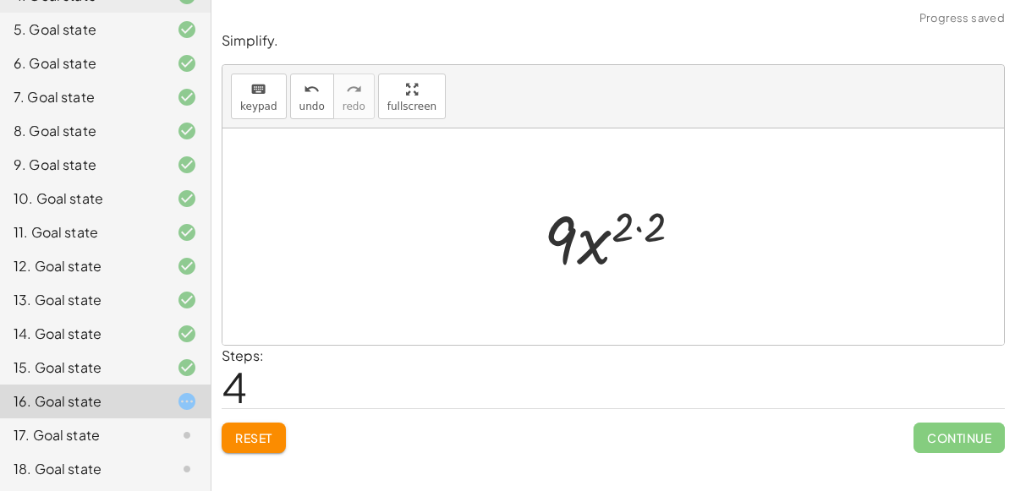
click at [638, 225] on div at bounding box center [619, 237] width 168 height 87
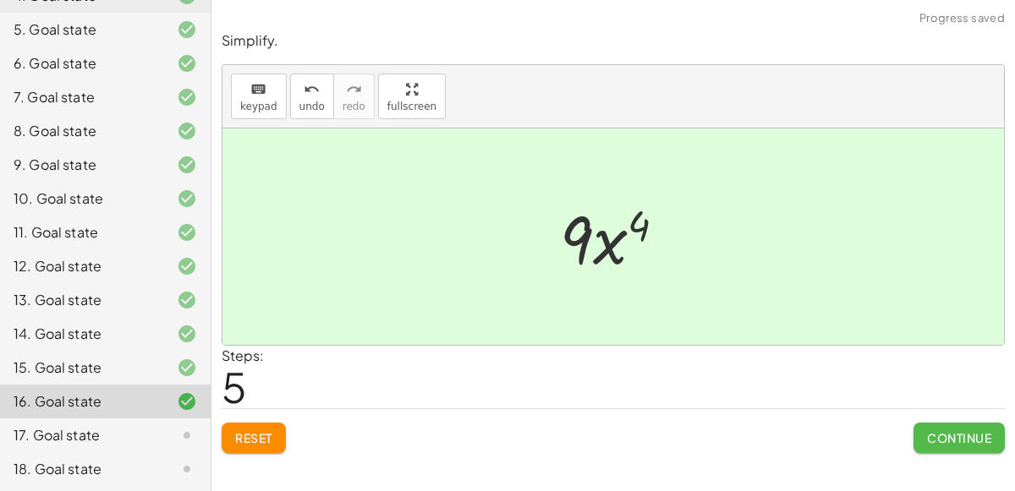
click at [942, 435] on span "Continue" at bounding box center [959, 437] width 64 height 15
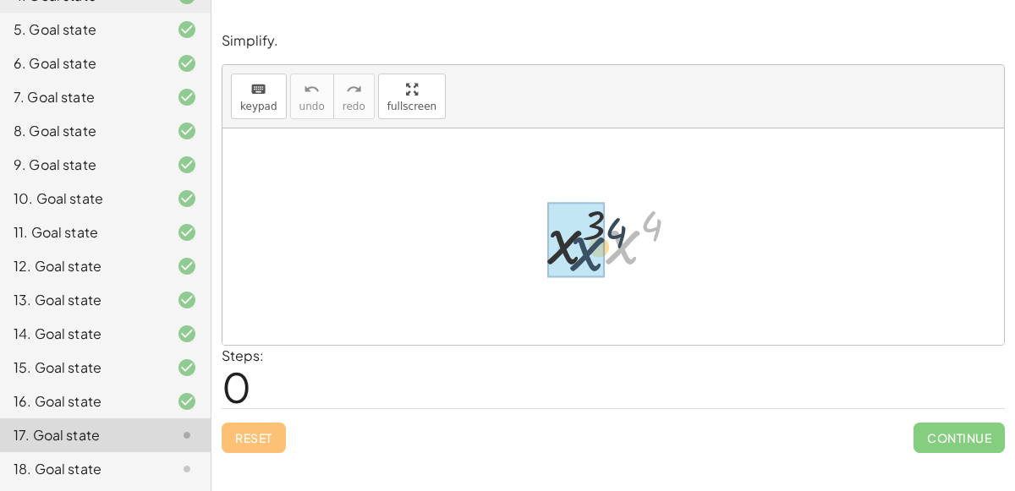
drag, startPoint x: 622, startPoint y: 245, endPoint x: 569, endPoint y: 249, distance: 52.5
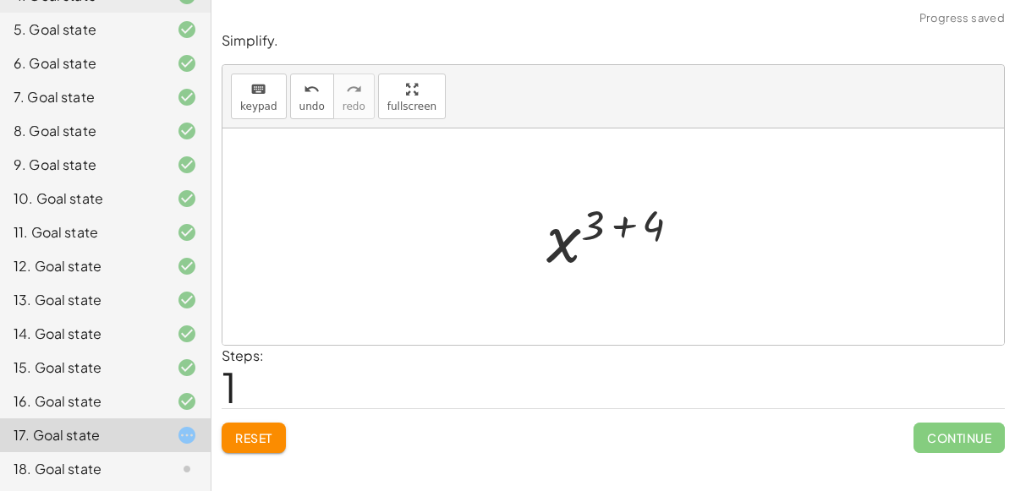
click at [622, 229] on div at bounding box center [620, 237] width 165 height 84
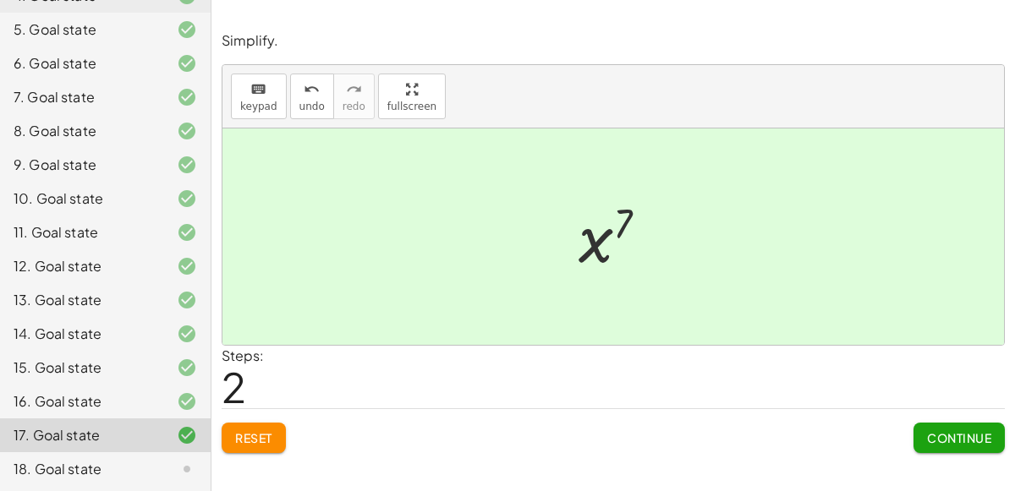
click at [940, 436] on span "Continue" at bounding box center [959, 437] width 64 height 15
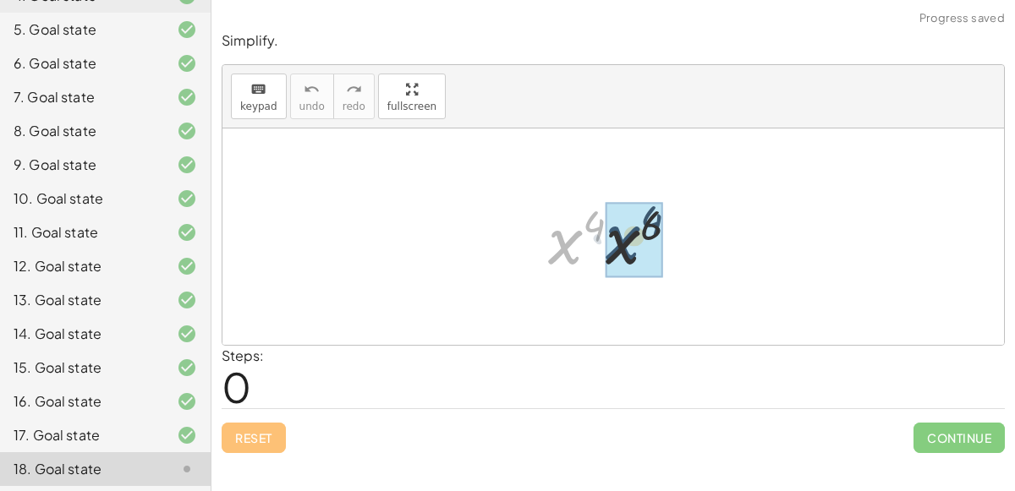
drag, startPoint x: 555, startPoint y: 244, endPoint x: 612, endPoint y: 239, distance: 57.7
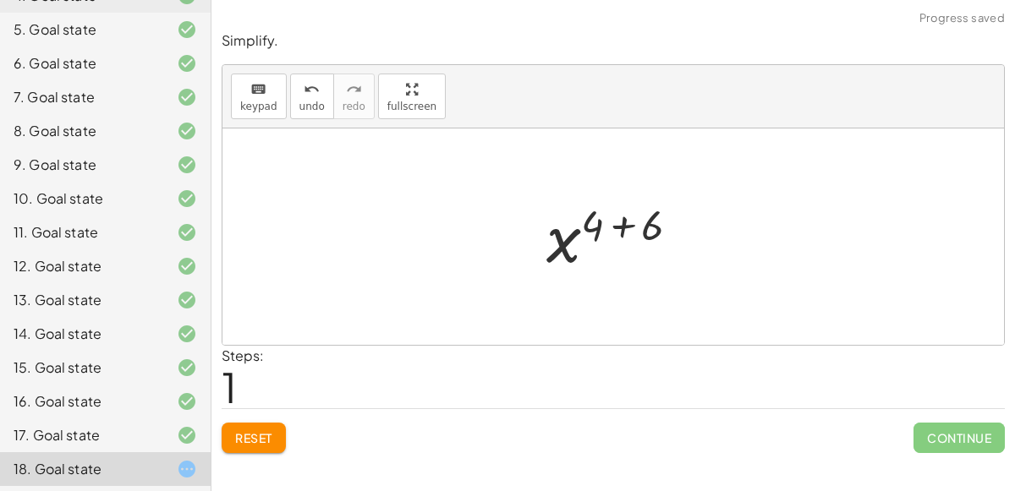
click at [616, 228] on div at bounding box center [620, 237] width 164 height 84
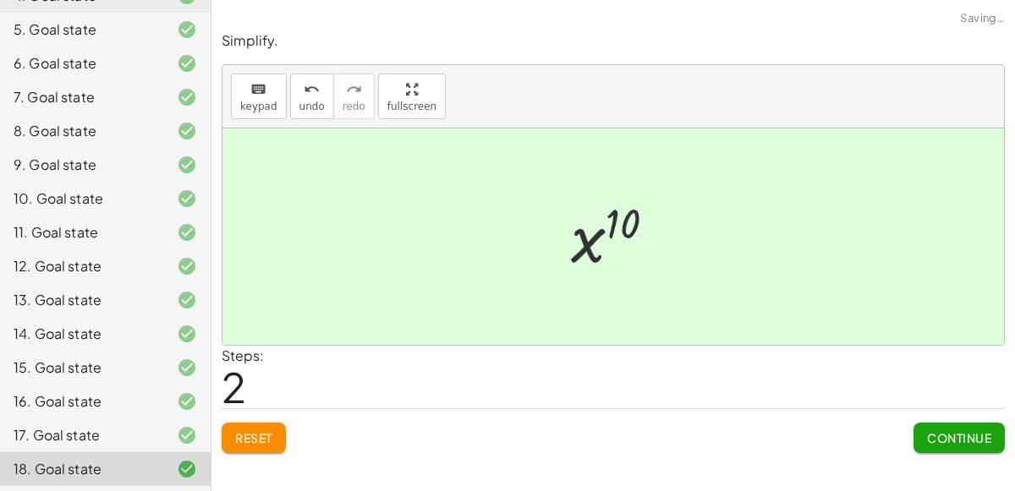
click at [935, 439] on span "Continue" at bounding box center [959, 437] width 64 height 15
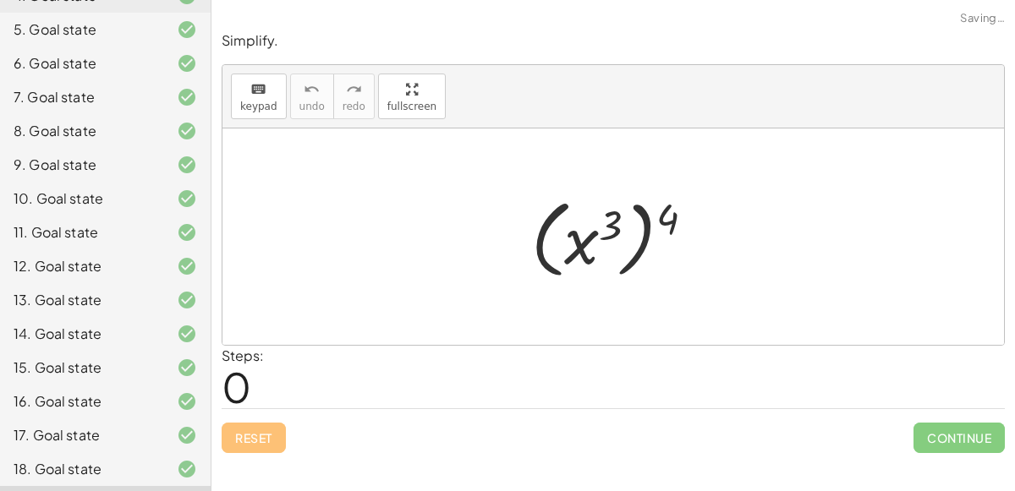
scroll to position [378, 0]
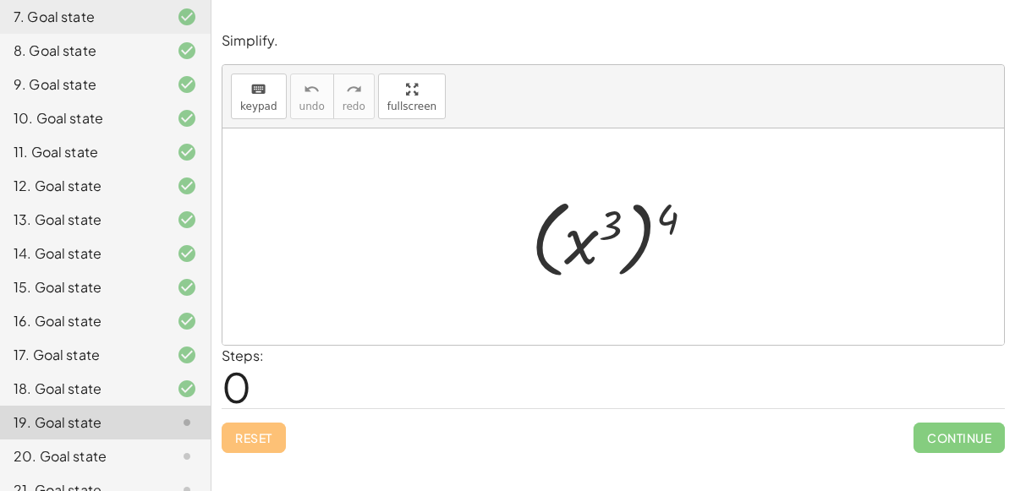
click at [646, 257] on div at bounding box center [620, 237] width 194 height 94
click at [641, 250] on div at bounding box center [620, 237] width 194 height 94
click at [639, 241] on div at bounding box center [620, 237] width 194 height 94
drag, startPoint x: 672, startPoint y: 218, endPoint x: 618, endPoint y: 225, distance: 54.5
click at [618, 225] on div at bounding box center [620, 237] width 194 height 94
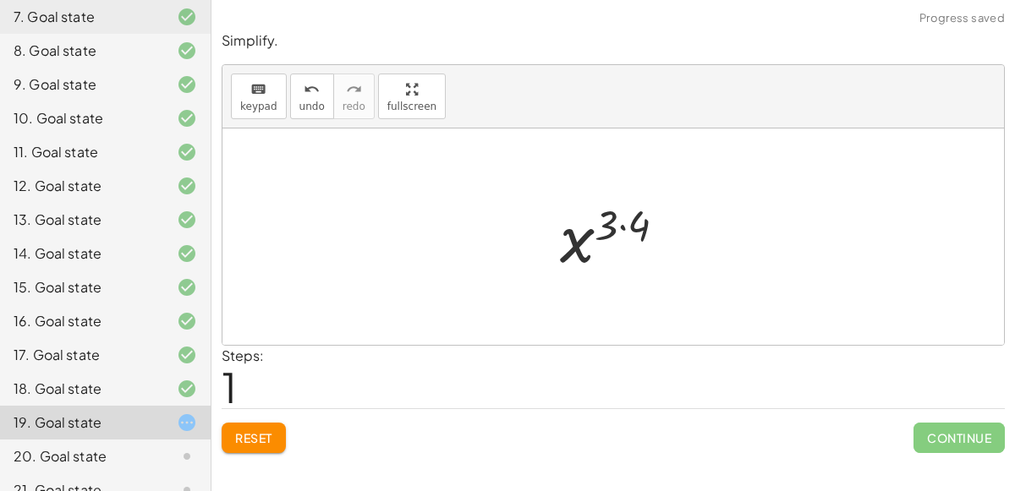
click at [623, 222] on div at bounding box center [619, 237] width 136 height 84
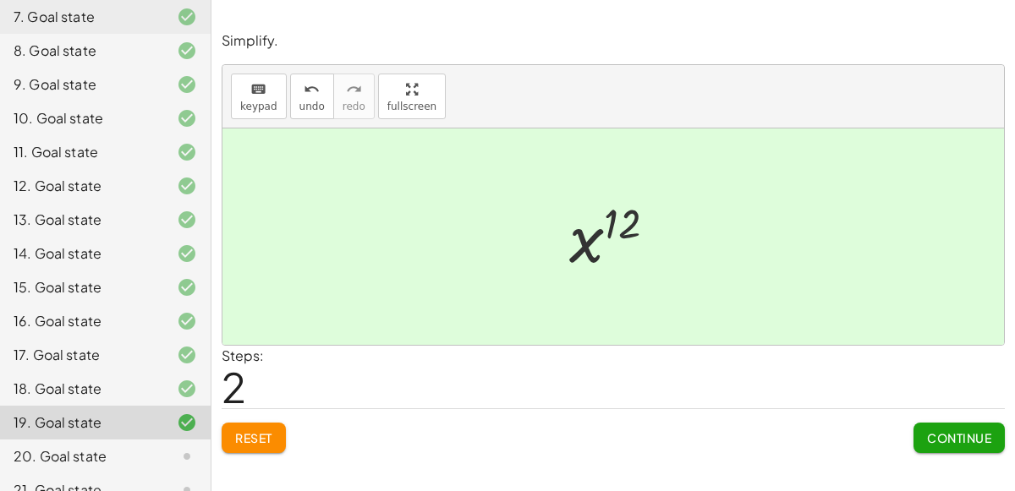
click at [948, 434] on span "Continue" at bounding box center [959, 437] width 64 height 15
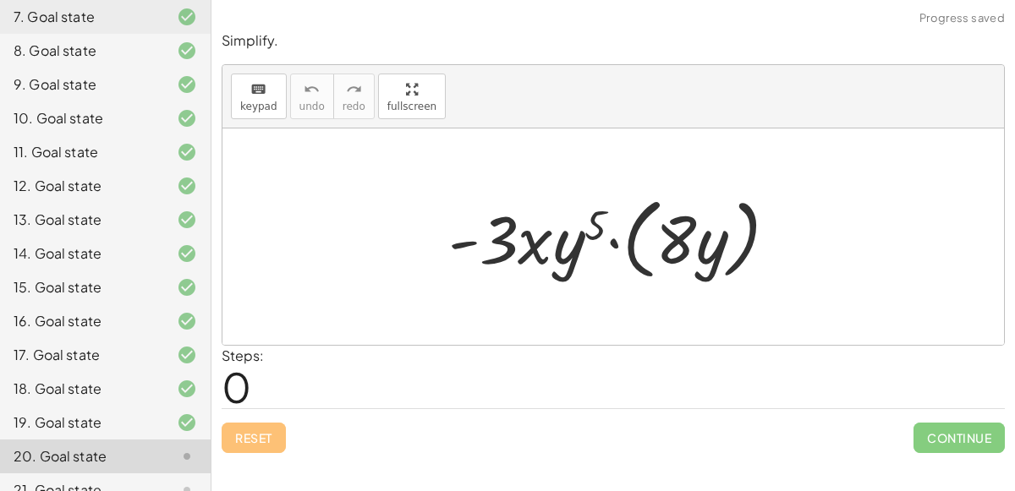
click at [628, 245] on div at bounding box center [620, 237] width 360 height 97
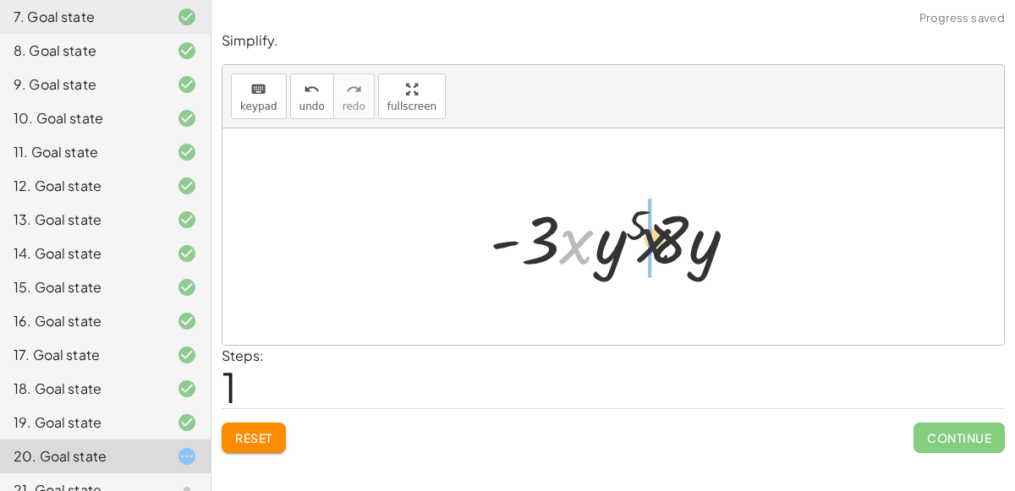
drag, startPoint x: 582, startPoint y: 246, endPoint x: 683, endPoint y: 244, distance: 100.7
click at [683, 244] on div at bounding box center [619, 237] width 277 height 87
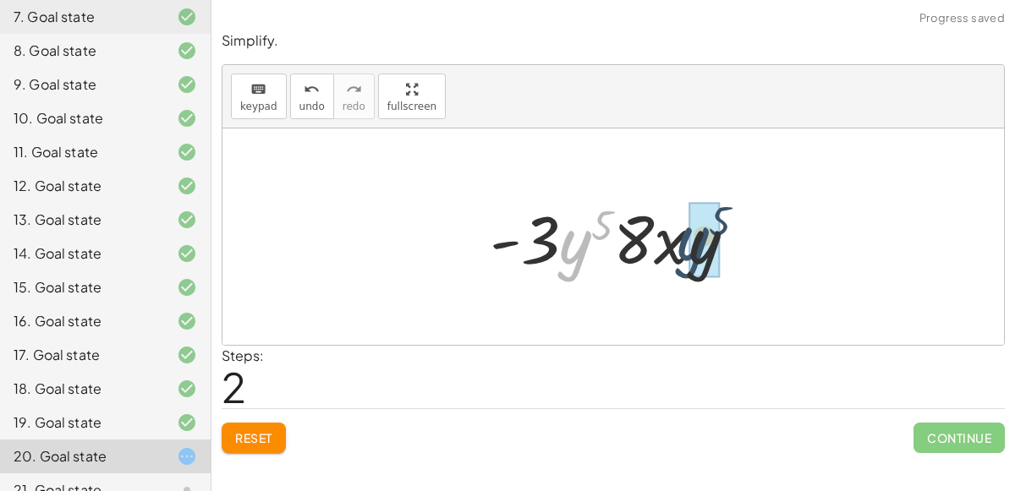
drag, startPoint x: 582, startPoint y: 254, endPoint x: 701, endPoint y: 250, distance: 119.3
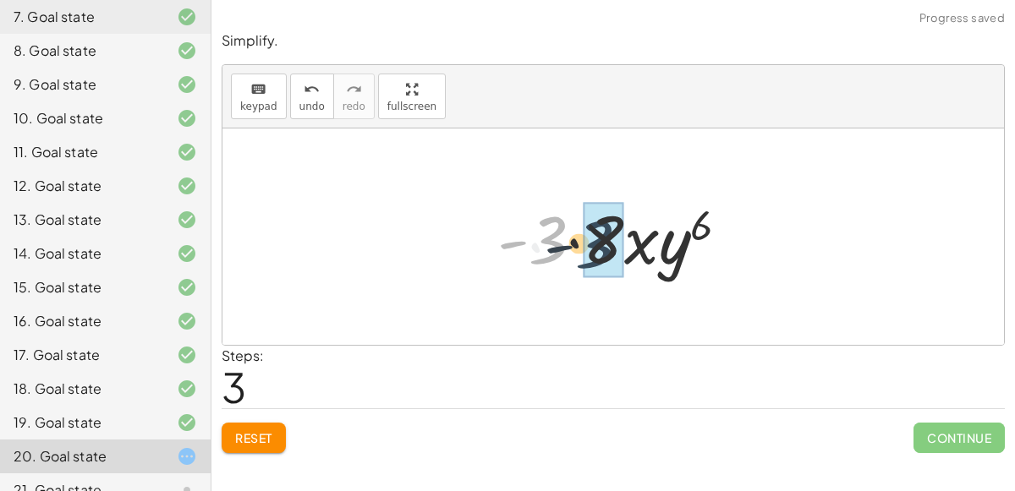
drag, startPoint x: 549, startPoint y: 240, endPoint x: 606, endPoint y: 246, distance: 57.8
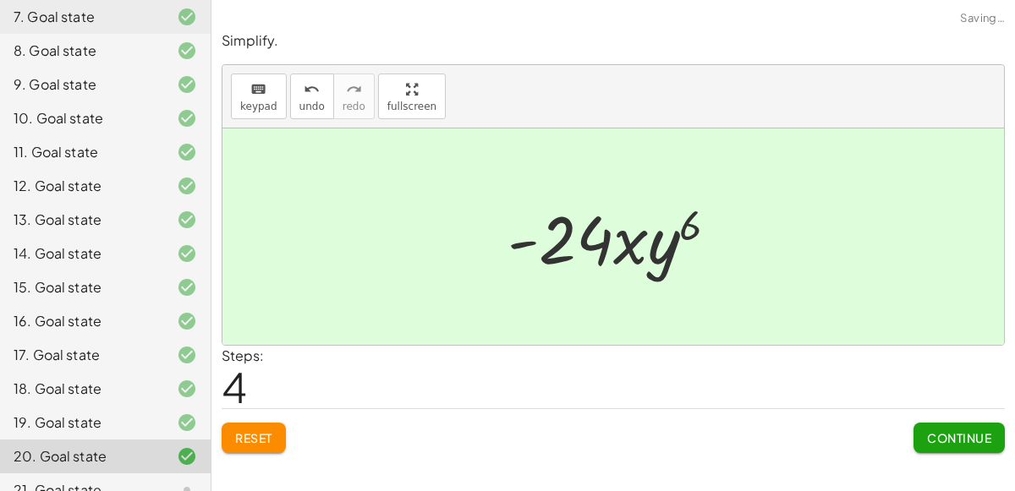
click at [952, 440] on span "Continue" at bounding box center [959, 437] width 64 height 15
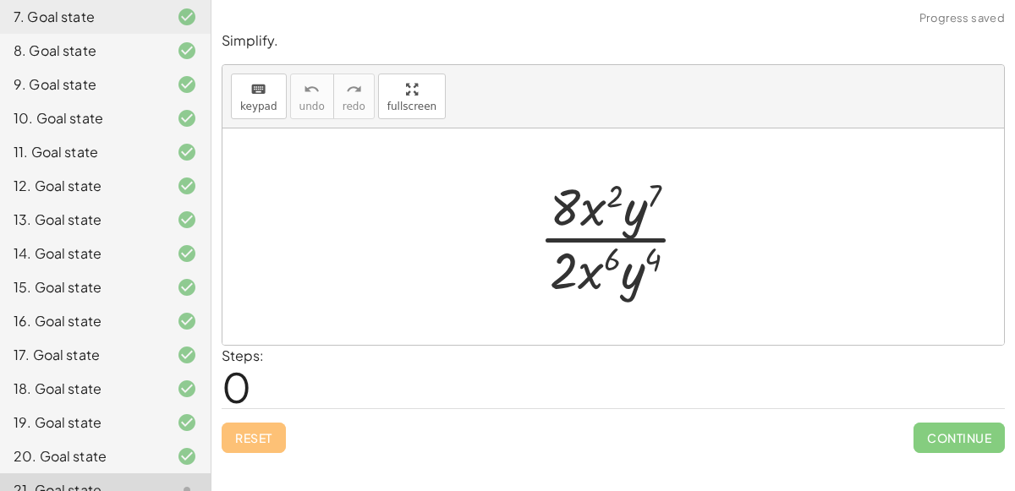
click at [603, 242] on div at bounding box center [620, 237] width 180 height 130
drag, startPoint x: 589, startPoint y: 273, endPoint x: 595, endPoint y: 206, distance: 67.9
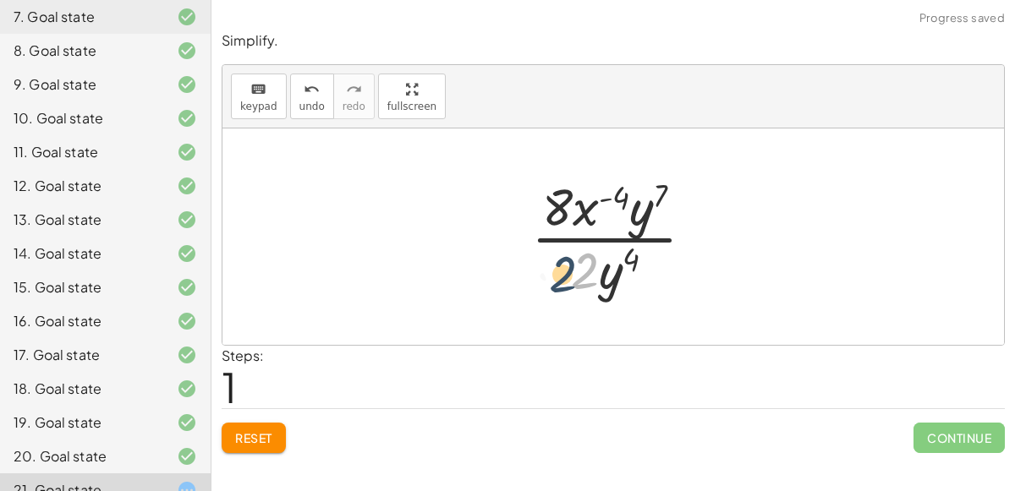
drag, startPoint x: 588, startPoint y: 265, endPoint x: 565, endPoint y: 269, distance: 23.2
click at [565, 269] on div at bounding box center [620, 237] width 194 height 130
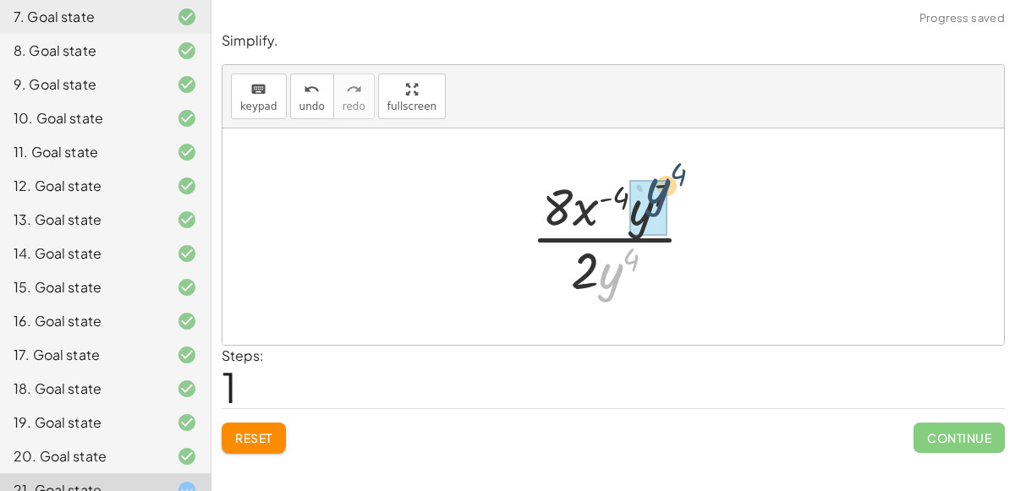
drag, startPoint x: 611, startPoint y: 283, endPoint x: 652, endPoint y: 209, distance: 84.8
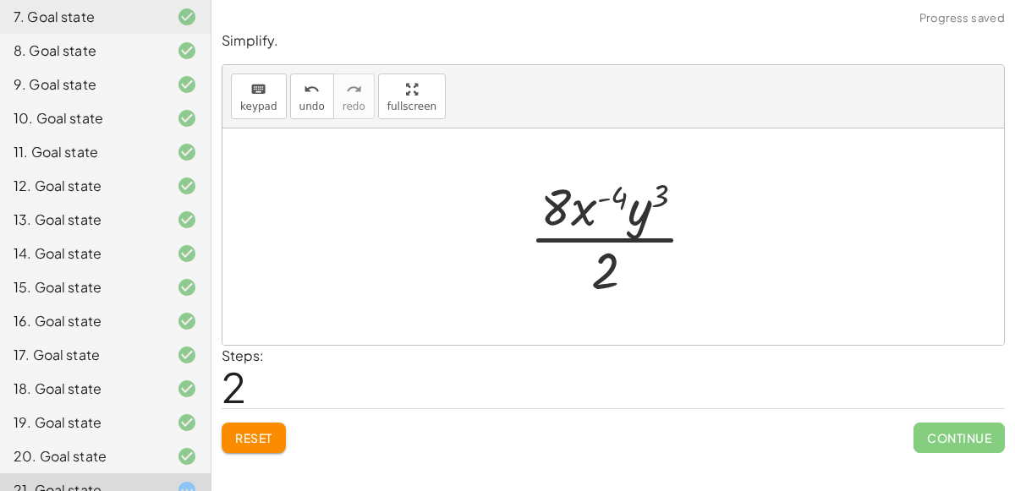
click at [603, 199] on div at bounding box center [619, 237] width 197 height 130
click at [600, 238] on div at bounding box center [619, 237] width 197 height 130
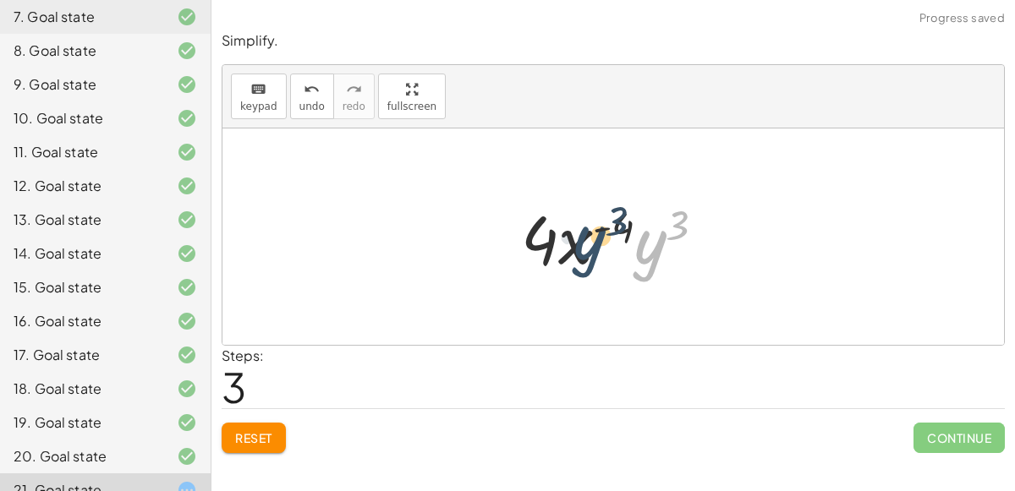
drag, startPoint x: 651, startPoint y: 249, endPoint x: 588, endPoint y: 246, distance: 63.5
click at [588, 246] on div at bounding box center [620, 237] width 215 height 87
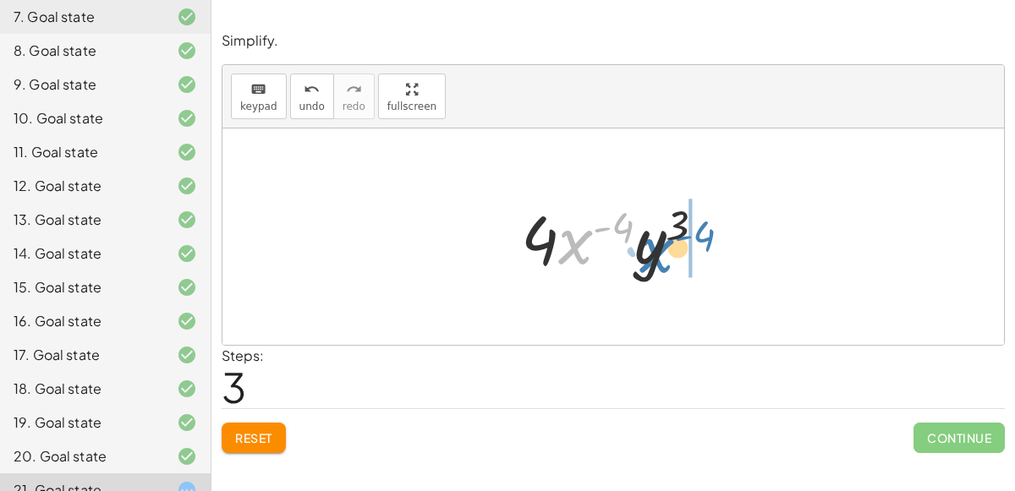
drag, startPoint x: 565, startPoint y: 242, endPoint x: 646, endPoint y: 250, distance: 81.6
click at [646, 250] on div at bounding box center [620, 237] width 215 height 87
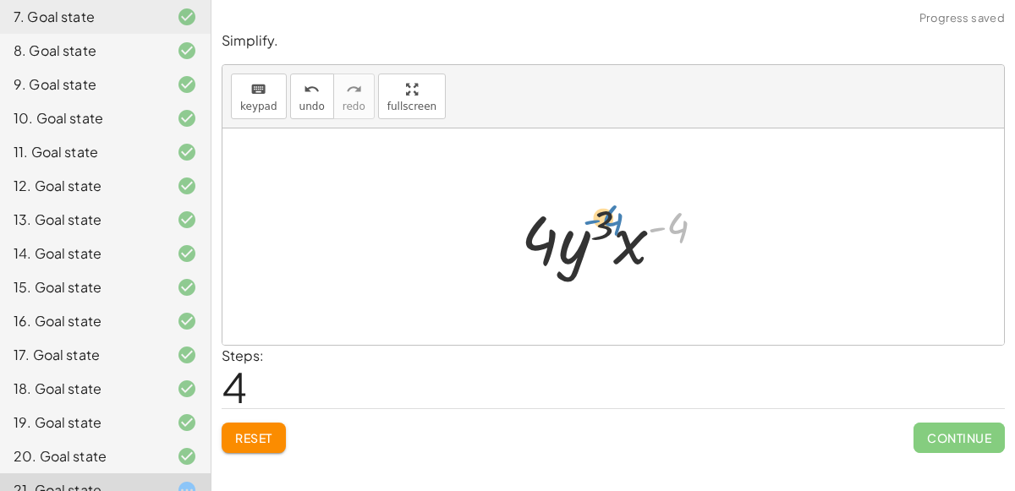
drag, startPoint x: 685, startPoint y: 217, endPoint x: 617, endPoint y: 211, distance: 68.0
click at [617, 211] on div at bounding box center [620, 237] width 215 height 87
drag, startPoint x: 677, startPoint y: 222, endPoint x: 707, endPoint y: 238, distance: 33.3
click at [707, 238] on div at bounding box center [620, 237] width 215 height 87
drag, startPoint x: 544, startPoint y: 240, endPoint x: 617, endPoint y: 254, distance: 74.8
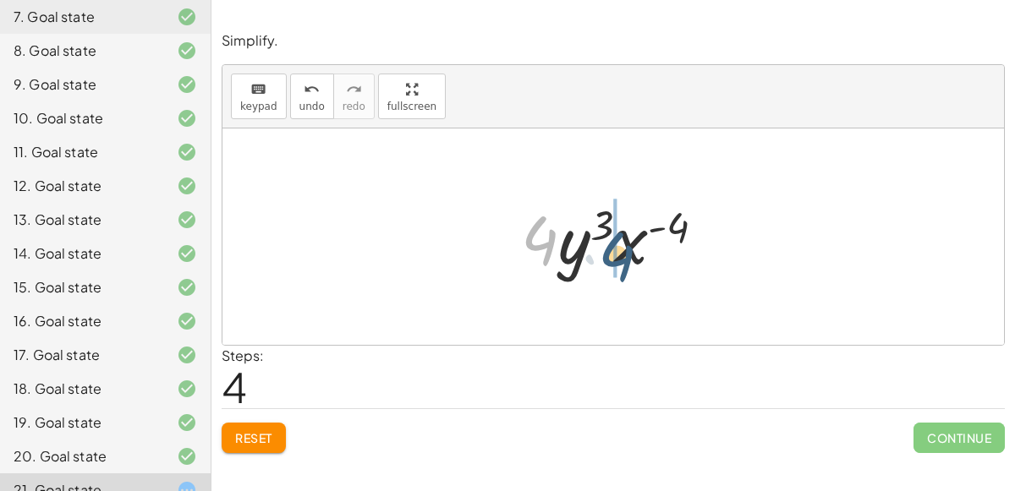
click at [617, 254] on div at bounding box center [620, 237] width 215 height 87
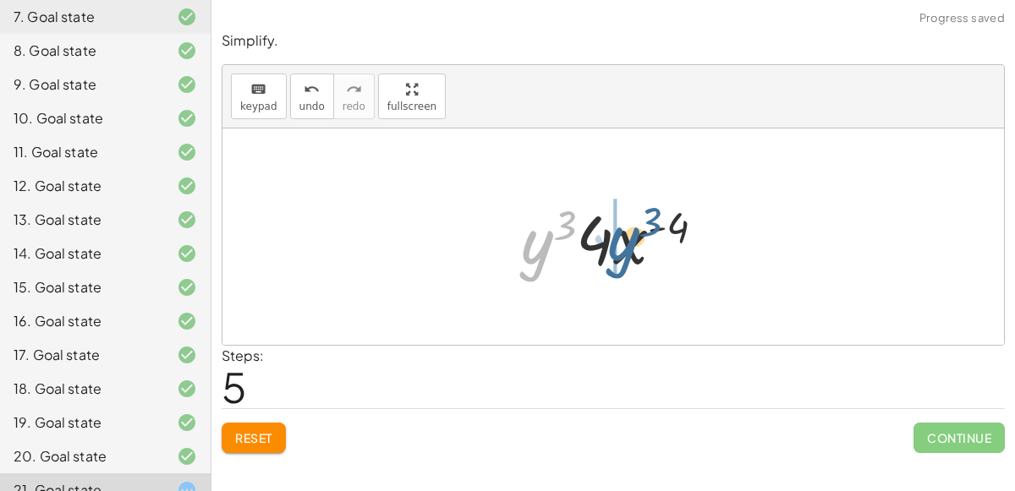
drag, startPoint x: 533, startPoint y: 248, endPoint x: 619, endPoint y: 244, distance: 86.3
click at [619, 244] on div at bounding box center [620, 237] width 215 height 87
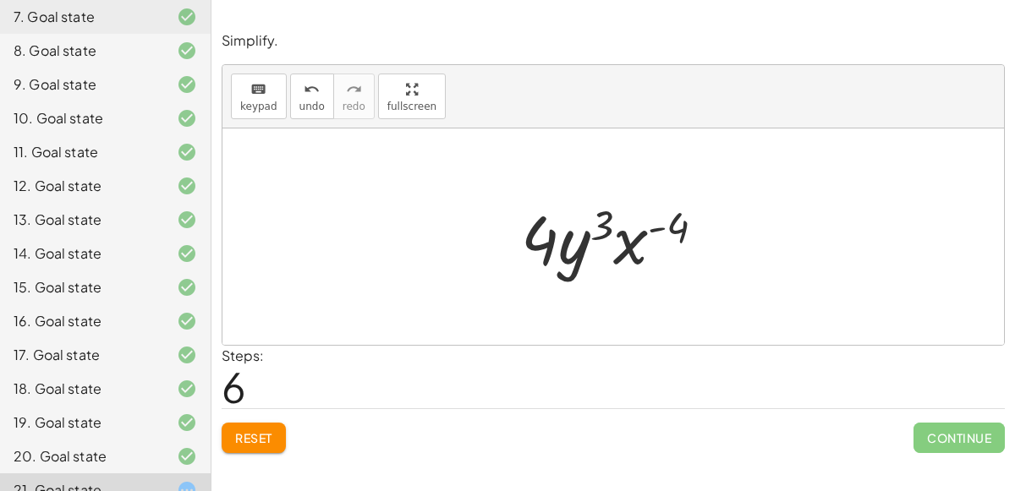
click at [289, 429] on div "Reset Continue" at bounding box center [613, 430] width 783 height 45
click at [282, 433] on button "Reset" at bounding box center [254, 438] width 64 height 30
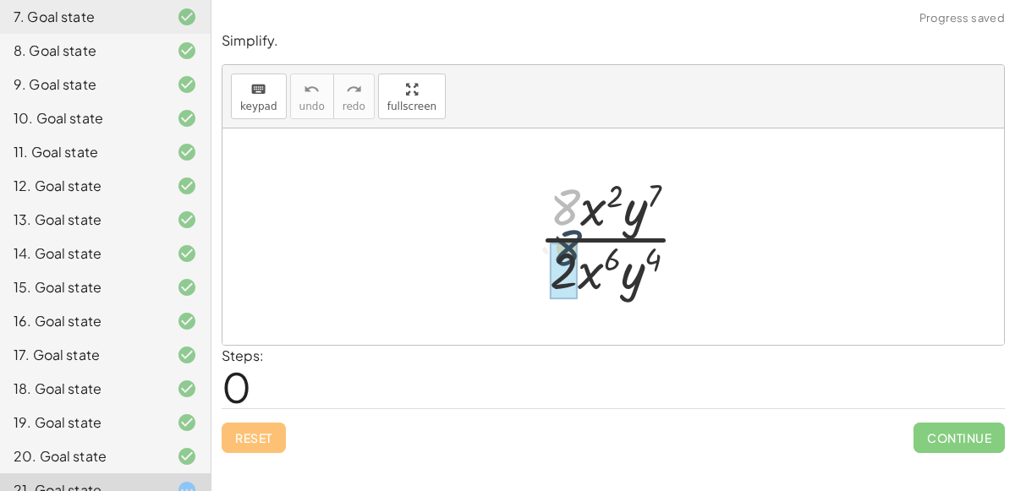
drag, startPoint x: 566, startPoint y: 213, endPoint x: 566, endPoint y: 261, distance: 48.2
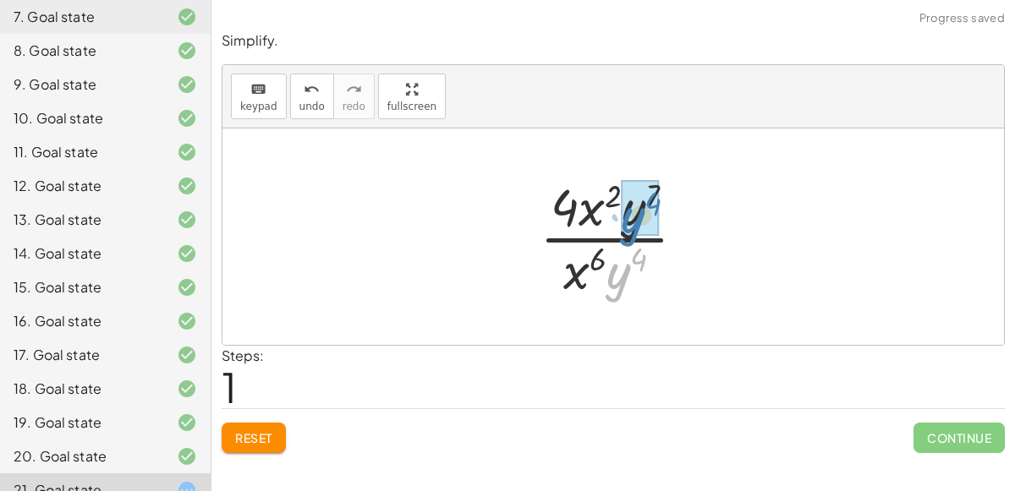
drag, startPoint x: 615, startPoint y: 295, endPoint x: 631, endPoint y: 239, distance: 58.1
click at [631, 239] on div at bounding box center [619, 237] width 177 height 130
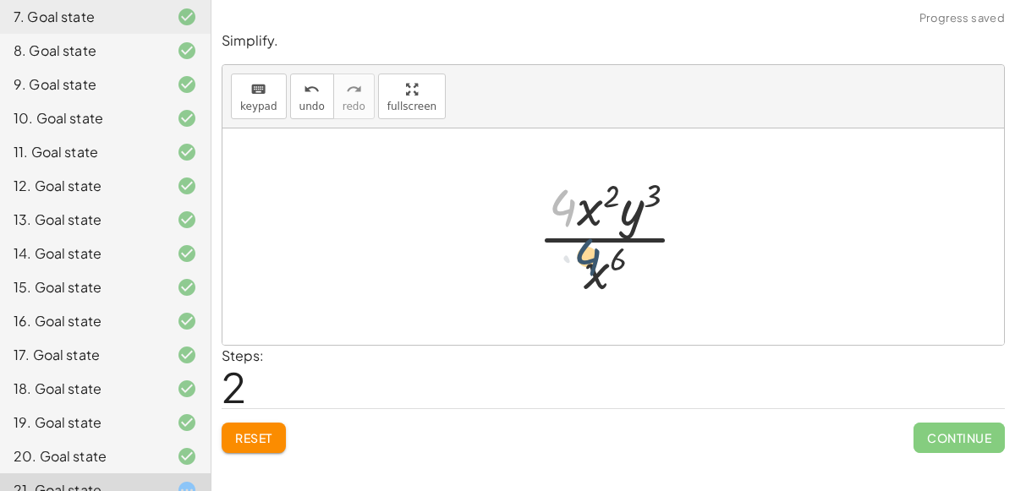
drag, startPoint x: 566, startPoint y: 213, endPoint x: 596, endPoint y: 260, distance: 56.3
click at [596, 260] on div at bounding box center [619, 237] width 180 height 130
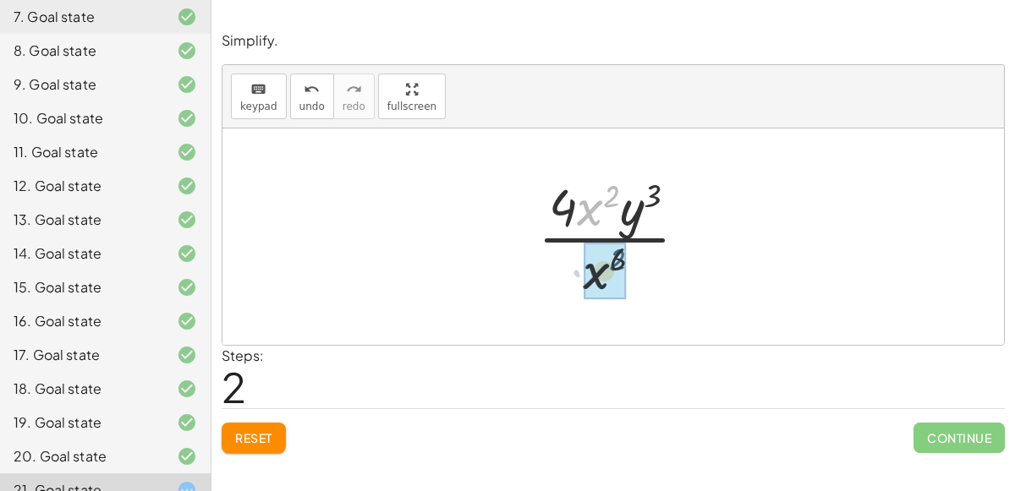
drag, startPoint x: 587, startPoint y: 208, endPoint x: 592, endPoint y: 268, distance: 60.3
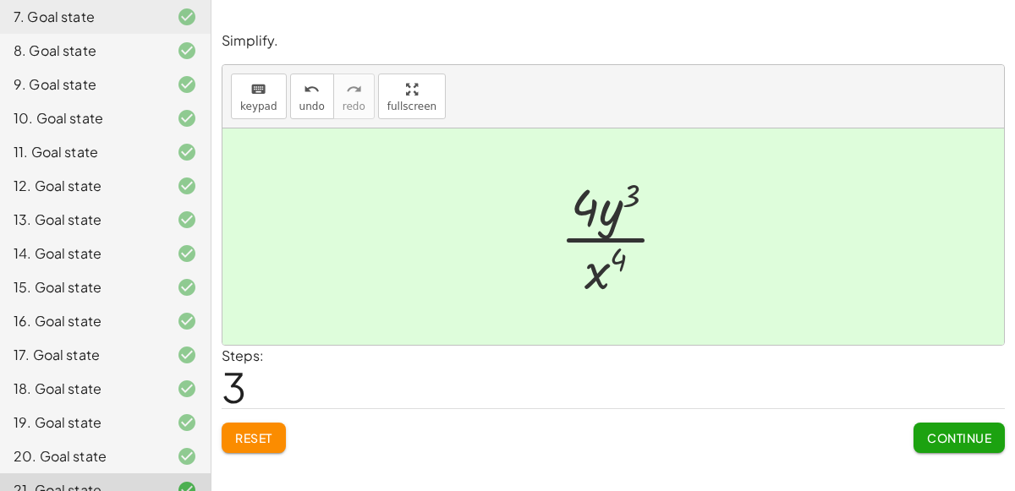
click at [946, 451] on button "Continue" at bounding box center [958, 438] width 91 height 30
